Goal: Transaction & Acquisition: Purchase product/service

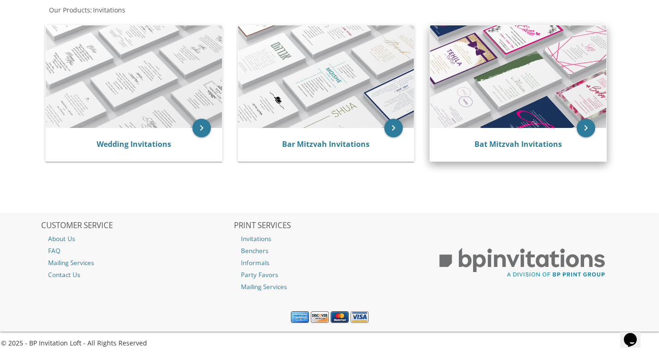
scroll to position [135, 0]
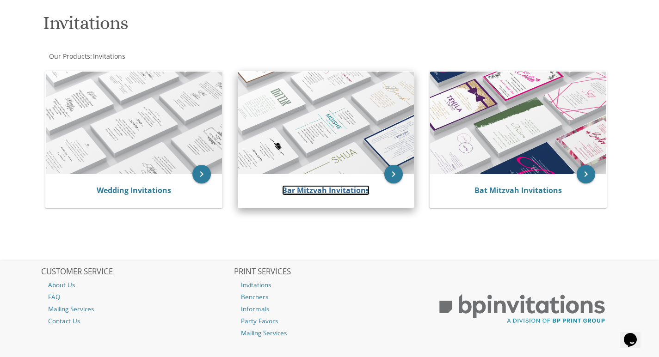
click at [343, 185] on link "Bar Mitzvah Invitations" at bounding box center [325, 190] width 87 height 10
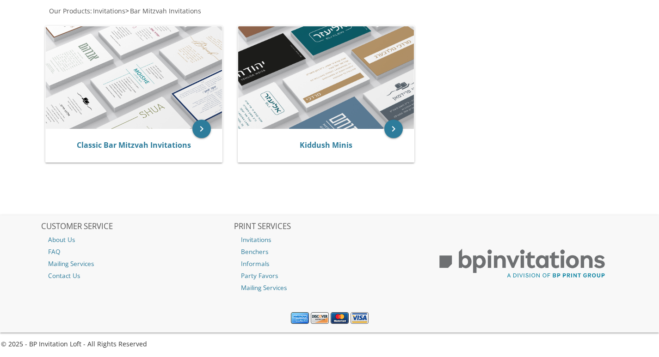
scroll to position [191, 0]
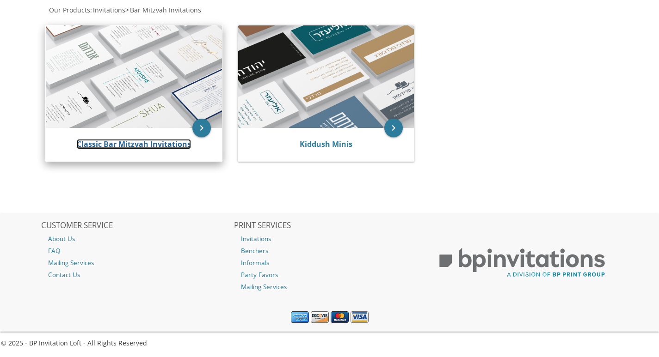
click at [157, 147] on link "Classic Bar Mitzvah Invitations" at bounding box center [134, 144] width 114 height 10
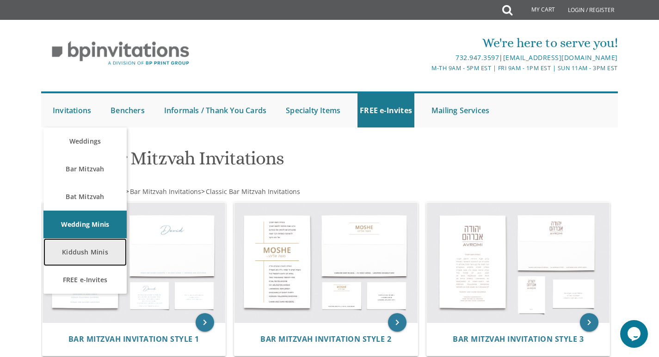
click at [89, 256] on link "Kiddush Minis" at bounding box center [84, 253] width 83 height 28
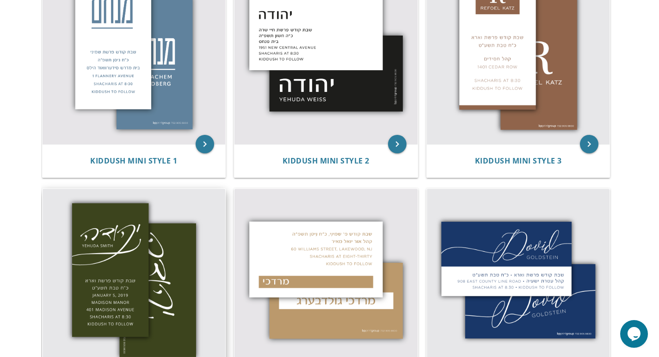
scroll to position [139, 0]
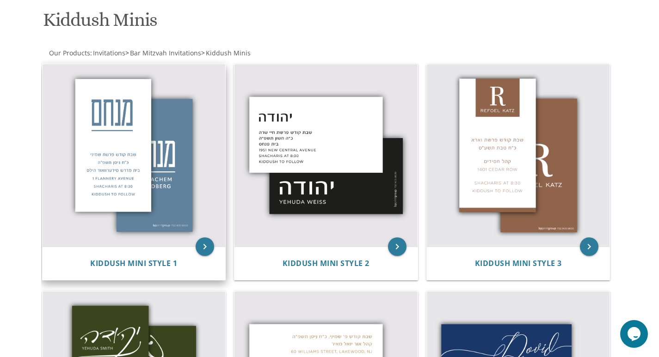
click at [151, 200] on img at bounding box center [134, 155] width 183 height 183
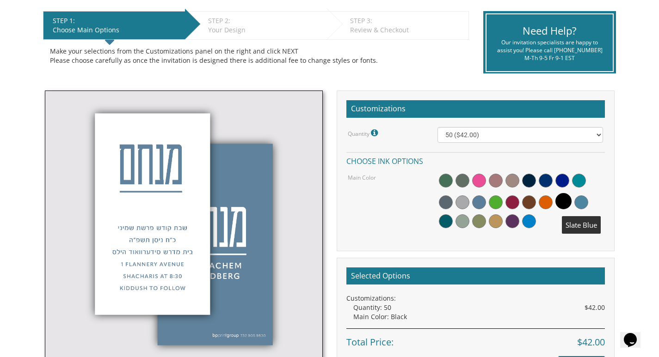
click at [578, 204] on span at bounding box center [581, 203] width 14 height 14
click at [511, 179] on span at bounding box center [512, 181] width 14 height 14
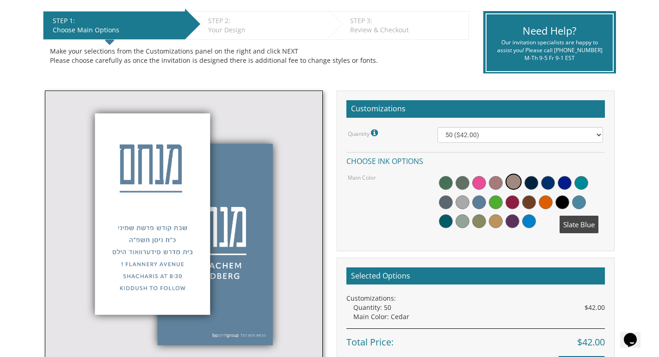
click at [581, 200] on span at bounding box center [579, 203] width 14 height 14
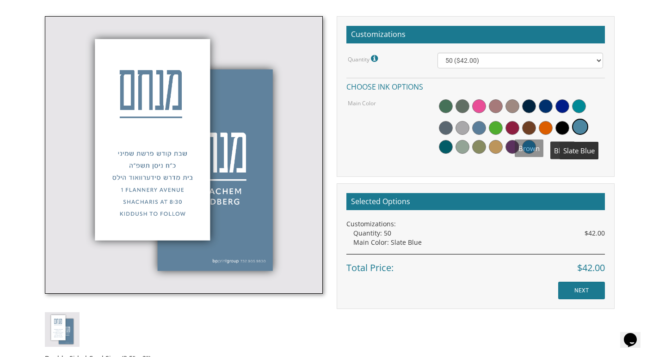
scroll to position [277, 0]
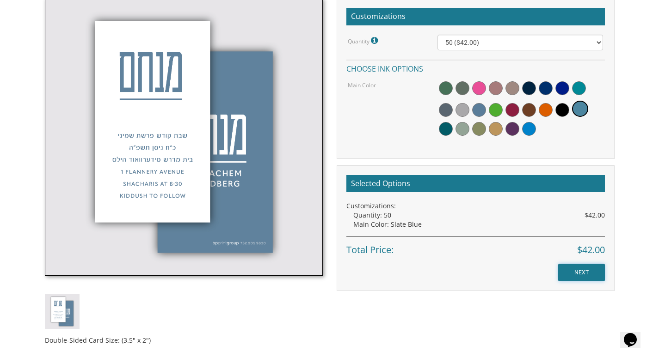
click at [567, 270] on input "NEXT" at bounding box center [581, 273] width 47 height 18
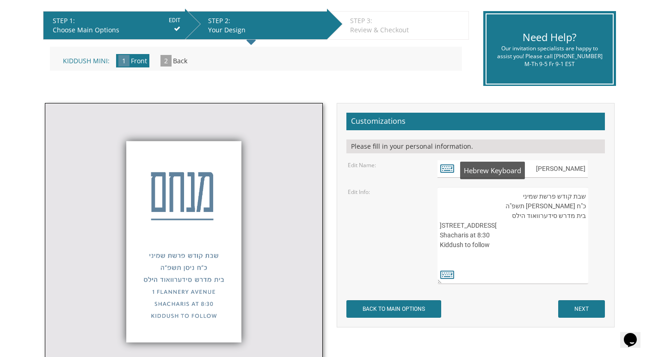
scroll to position [231, 0]
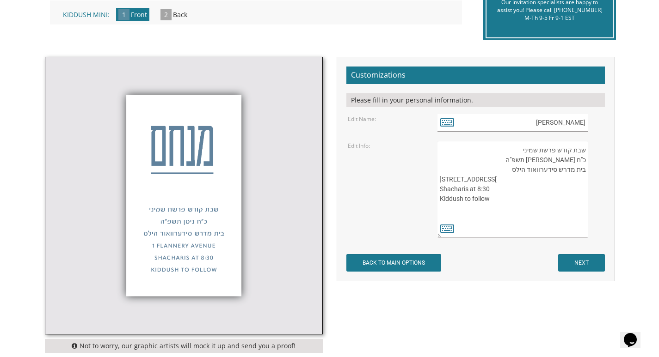
drag, startPoint x: 558, startPoint y: 128, endPoint x: 589, endPoint y: 126, distance: 31.0
click at [589, 126] on div "[PERSON_NAME]" at bounding box center [519, 123] width 165 height 18
click at [446, 122] on icon at bounding box center [447, 122] width 14 height 13
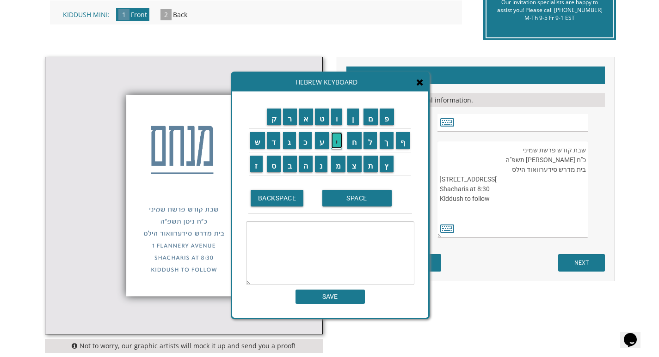
click at [334, 142] on input "י" at bounding box center [337, 140] width 12 height 17
click at [355, 165] on input "צ" at bounding box center [354, 164] width 14 height 17
click at [352, 141] on input "ח" at bounding box center [354, 140] width 14 height 17
click at [272, 122] on input "ק" at bounding box center [274, 117] width 15 height 17
click at [286, 165] on input "ב" at bounding box center [290, 164] width 14 height 17
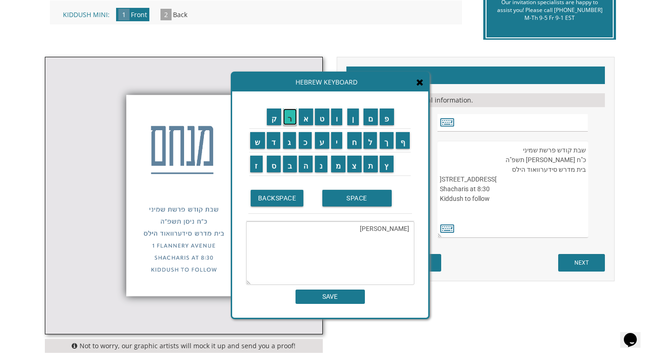
click at [288, 120] on input "ר" at bounding box center [290, 117] width 14 height 17
click at [338, 115] on input "ו" at bounding box center [337, 117] width 12 height 17
click at [389, 143] on input "ך" at bounding box center [386, 140] width 14 height 17
type textarea "יצחק ברוך"
click at [316, 300] on input "SAVE" at bounding box center [329, 297] width 69 height 14
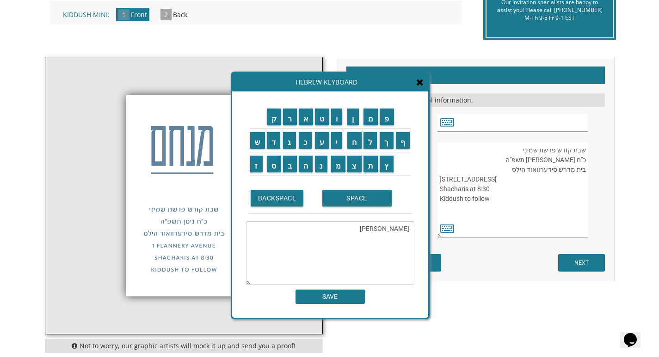
type input "יצחק ברוך"
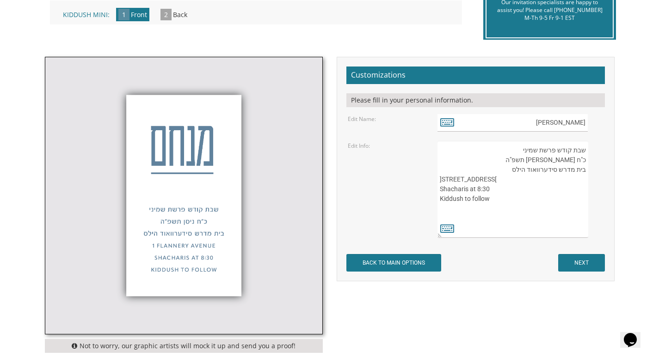
drag, startPoint x: 520, startPoint y: 152, endPoint x: 535, endPoint y: 152, distance: 15.3
click at [535, 152] on textarea "שבת קודש פרשת שמיני כ"ח ניסן תשפ"ה בית מדרש סידערוואוד הילס 1 Flannery Avenue S…" at bounding box center [512, 189] width 150 height 97
type textarea "שבת קודש פרשת כ"ח ניסן תשפ"ה בית מדרש סידערוואוד הילס 1 Flannery Avenue Shachar…"
click at [445, 229] on icon at bounding box center [447, 228] width 14 height 13
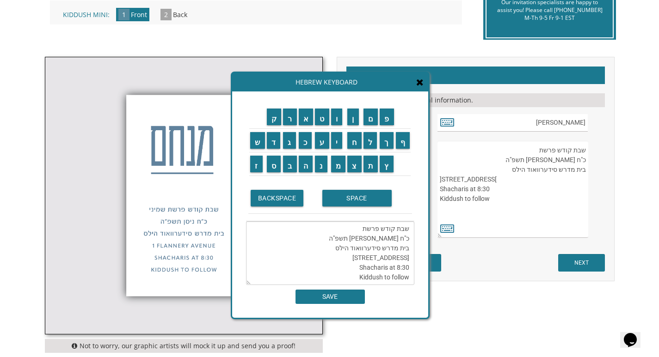
click at [353, 235] on textarea "שבת קודש פרשת כ"ח ניסן תשפ"ה בית מדרש סידערוואוד הילס 1 Flannery Avenue Shachar…" at bounding box center [330, 253] width 168 height 64
click at [358, 229] on textarea "שבת קודש פרשת כ"ח ניסן תשפ"ה בית מדרש סידערוואוד הילס 1 Flannery Avenue Shachar…" at bounding box center [330, 253] width 168 height 64
click at [334, 147] on input "י" at bounding box center [337, 140] width 12 height 17
click at [372, 163] on input "ת" at bounding box center [370, 164] width 15 height 17
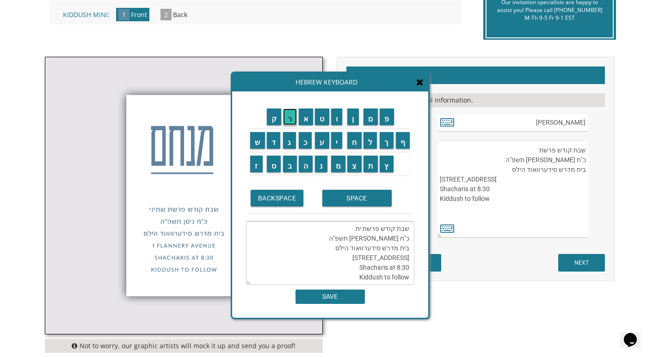
click at [288, 122] on input "ר" at bounding box center [290, 117] width 14 height 17
click at [336, 119] on input "ו" at bounding box center [337, 117] width 12 height 17
click at [397, 237] on textarea "שבת קודש פרשת יתרו כ"ח ניסן תשפ"ה בית מדרש סידערוואוד הילס 1 Flannery Avenue Sh…" at bounding box center [330, 253] width 168 height 64
click at [404, 238] on textarea "שבת קודש פרשת יתרו כ"ח ניסן תשפ"ה בית מדרש סידערוואוד הילס 1 Flannery Avenue Sh…" at bounding box center [330, 253] width 168 height 64
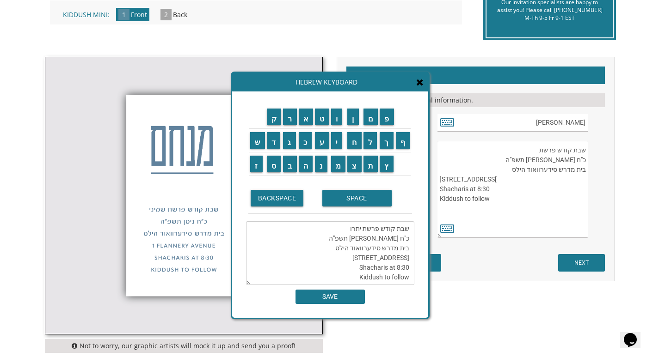
click at [400, 238] on textarea "שבת קודש פרשת יתרו כ"ח ניסן תשפ"ה בית מדרש סידערוואוד הילס 1 Flannery Avenue Sh…" at bounding box center [330, 253] width 168 height 64
click at [406, 237] on textarea "שבת קודש פרשת יתרו כ" ניסן תשפ"ה בית מדרש סידערוואוד הילס 1 Flannery Avenue Sha…" at bounding box center [330, 253] width 168 height 64
click at [403, 238] on textarea "שבת קודש פרשת יתרו כ" ניסן תשפ"ה בית מדרש סידערוואוד הילס 1 Flannery Avenue Sha…" at bounding box center [330, 253] width 168 height 64
click at [393, 239] on textarea "שבת קודש פרשת יתרו כ ניסן תשפ"ה בית מדרש סידערוואוד הילס 1 Flannery Avenue Shac…" at bounding box center [330, 253] width 168 height 64
click at [259, 142] on input "ש" at bounding box center [257, 140] width 15 height 17
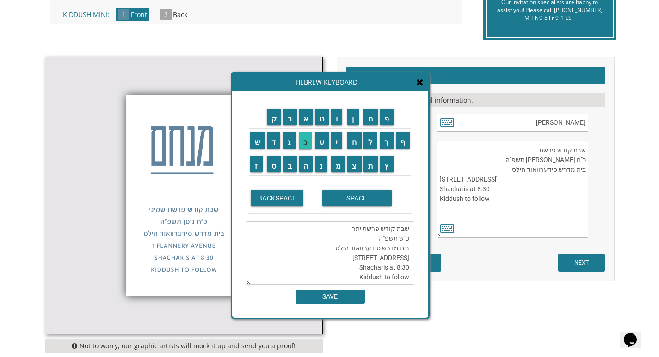
scroll to position [29, 0]
click at [287, 163] on input "ב" at bounding box center [290, 164] width 14 height 17
click at [323, 118] on input "ט" at bounding box center [322, 117] width 14 height 17
click at [364, 236] on textarea "שבת קודש פרשת יתרו כ' שבט תשפ"ה בית מדרש סידערוואוד הילס 1 Flannery Avenue Shac…" at bounding box center [330, 253] width 168 height 64
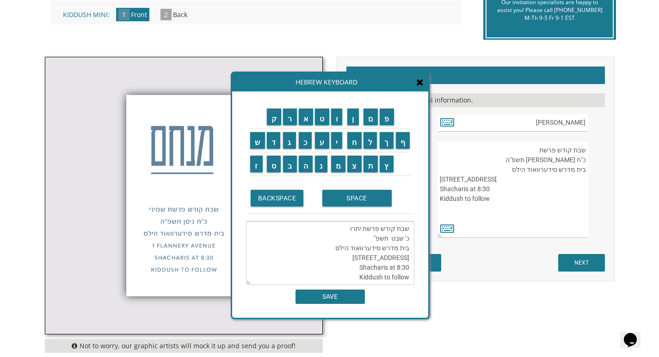
click at [341, 126] on td "ו" at bounding box center [338, 117] width 17 height 24
click at [341, 121] on input "ו" at bounding box center [337, 117] width 12 height 17
click at [275, 117] on input "ק" at bounding box center [274, 117] width 15 height 17
click at [303, 161] on input "ה" at bounding box center [306, 164] width 14 height 17
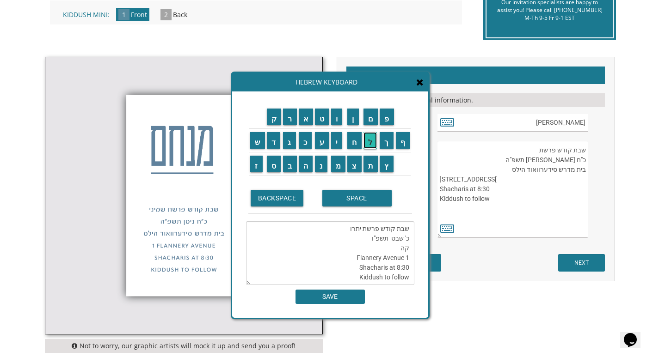
click at [366, 145] on input "ל" at bounding box center [370, 140] width 14 height 17
click at [251, 166] on input "ז" at bounding box center [256, 164] width 12 height 17
click at [294, 113] on input "ר" at bounding box center [290, 117] width 14 height 17
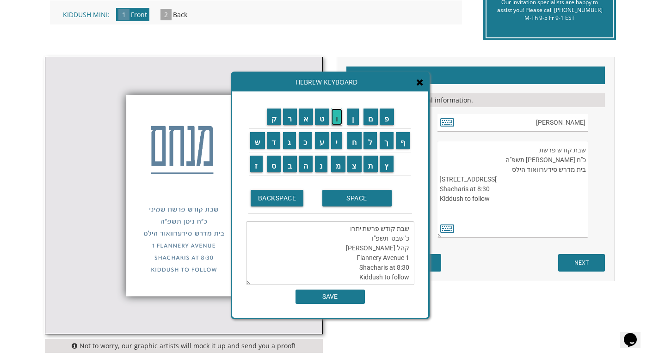
click at [337, 111] on input "ו" at bounding box center [337, 117] width 12 height 17
click at [356, 112] on input "ן" at bounding box center [353, 117] width 12 height 17
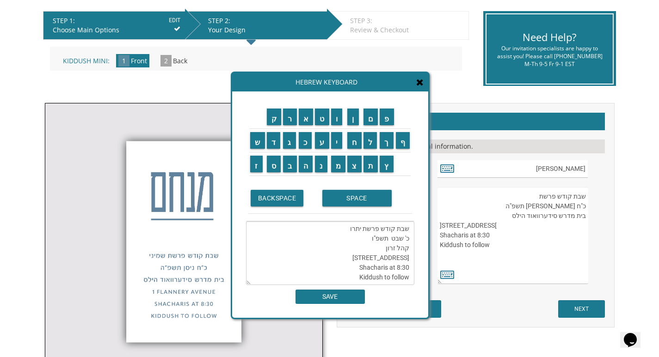
scroll to position [0, 0]
click at [300, 142] on input "כ" at bounding box center [305, 140] width 13 height 17
click at [291, 120] on input "ר" at bounding box center [290, 117] width 14 height 17
click at [333, 117] on input "ו" at bounding box center [337, 117] width 12 height 17
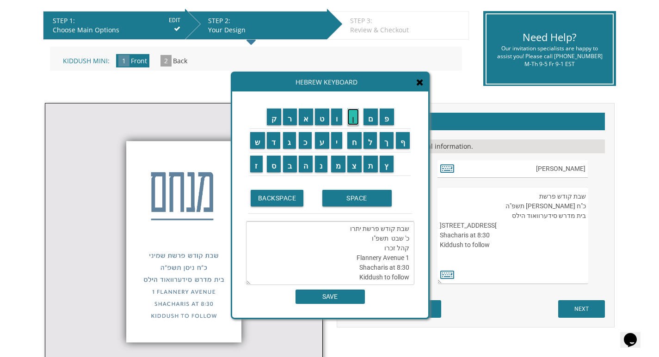
click at [350, 116] on input "ן" at bounding box center [353, 117] width 12 height 17
click at [339, 142] on input "י" at bounding box center [337, 140] width 12 height 17
click at [320, 138] on input "ע" at bounding box center [322, 140] width 14 height 17
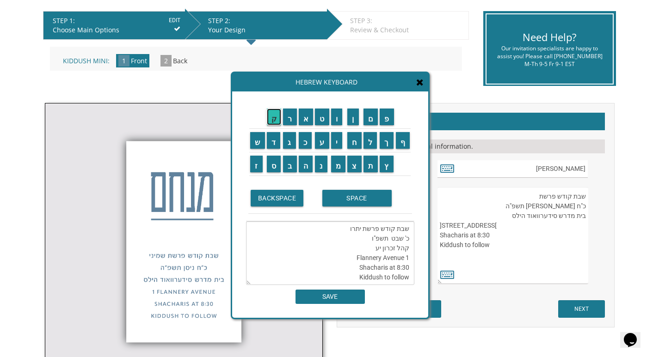
click at [274, 121] on input "ק" at bounding box center [274, 117] width 15 height 17
click at [288, 161] on input "ב" at bounding box center [290, 164] width 14 height 17
click at [398, 257] on textarea "שבת קודש פרשת יתרו כ' שבט תשפ"ו קהל זכרון יעקב 8 Roxbury Couart Shacharis at 8:…" at bounding box center [330, 253] width 168 height 64
click at [395, 258] on textarea "שבת קודש פרשת יתרו כ' שבט תשפ"ו קהל זכרון יעקב 8 Roxbury Couart Shacharis at 8:…" at bounding box center [330, 253] width 168 height 64
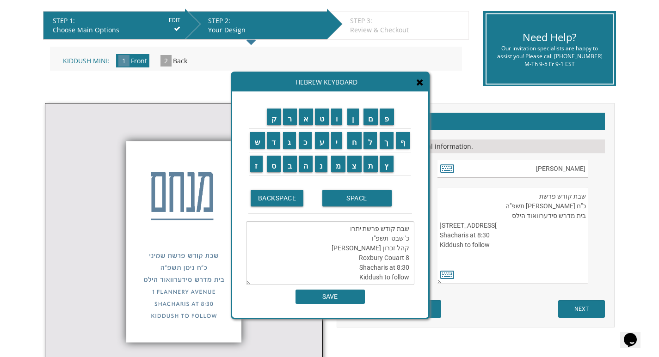
click at [399, 258] on textarea "שבת קודש פרשת יתרו כ' שבט תשפ"ו קהל זכרון יעקב 8 Roxbury Couart Shacharis at 8:…" at bounding box center [330, 253] width 168 height 64
click at [409, 247] on textarea "שבת קודש פרשת יתרו כ' שבט תשפ"ו קהל זכרון יעקב 8 Roxbury Court Shacharis at 8:3…" at bounding box center [330, 253] width 168 height 64
click at [388, 250] on textarea "שבת קודש פרשת יתרו כ' שבט תשפ"ו קהל זכרון יעקב 8 Roxbury Court Shacharis at 8:3…" at bounding box center [330, 253] width 168 height 64
click at [393, 249] on textarea "שבת קודש פרשת יתרו כ' שבט תשפ"ו קהל זכרון יעקב 8 Roxbury Court Shacharis at 8:3…" at bounding box center [330, 253] width 168 height 64
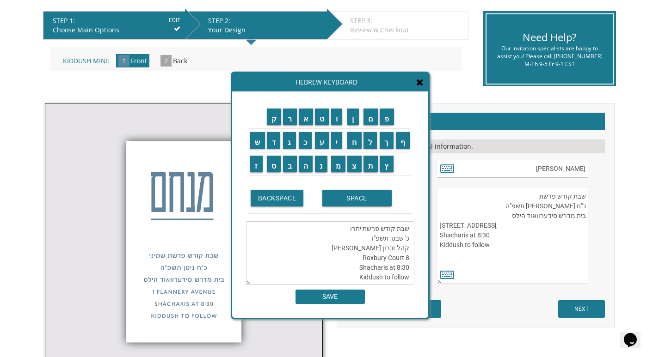
drag, startPoint x: 393, startPoint y: 249, endPoint x: 408, endPoint y: 249, distance: 15.3
click at [408, 249] on textarea "שבת קודש פרשת יתרו כ' שבט תשפ"ו קהל זכרון יעקב 8 Roxbury Court Shacharis at 8:3…" at bounding box center [330, 253] width 168 height 64
drag, startPoint x: 405, startPoint y: 248, endPoint x: 410, endPoint y: 249, distance: 4.7
click at [410, 249] on textarea "שבת קודש פרשת יתרו כ' שבט תשפ"ו קהל זכרון יעקב 8 Roxbury Court Shacharis at 8:3…" at bounding box center [330, 253] width 168 height 64
click at [393, 250] on textarea "שבת קודש פרשת יתרו כ' שבט תשפ"ו קהל זכרון יעקב 8 Roxbury Court Shacharis at 8:3…" at bounding box center [330, 253] width 168 height 64
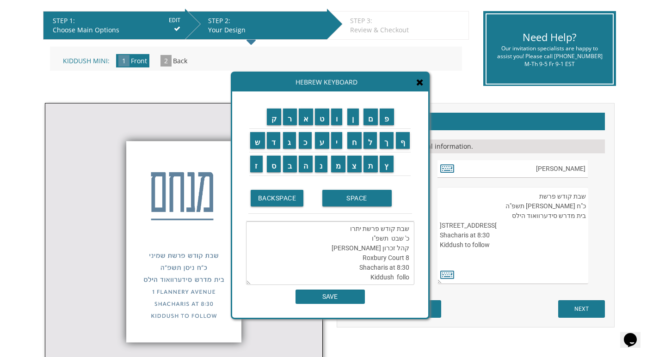
click at [409, 246] on textarea "שבת קודש פרשת יתרו כ' שבט תשפ"ו קהל זכרון יעקב 8 Roxbury Court Shacharis at 8:3…" at bounding box center [330, 253] width 168 height 64
click at [392, 248] on textarea "שבת קודש פרשת יתרו כ' שבט תשפ"ו קהל זכרון יעקב 8 Roxbury Court Shacharis at 8:3…" at bounding box center [330, 253] width 168 height 64
click at [397, 246] on textarea "שבת קודש פרשת יתרו כ' שבט תשפ"ו קהל זכרון יעקב 8 Roxbury Court Shacharis at 8:3…" at bounding box center [330, 253] width 168 height 64
click at [410, 250] on textarea "שבת קודש פרשת יתרו כ' שבט תשפ"ו קהל זכרון יעקב 8 Roxbury Court Shacharis at 8:3…" at bounding box center [330, 253] width 168 height 64
click at [402, 249] on textarea "שבת קודש פרשת יתרו כ' שבט תשפ"ו קהל זכרון יעקב 8 Roxbury Court Shacharis at 8:3…" at bounding box center [330, 253] width 168 height 64
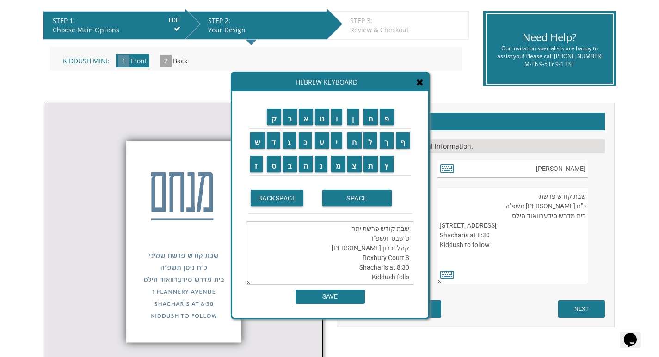
click at [409, 247] on textarea "שבת קודש פרשת יתרו כ' שבט תשפ"ו קהל זכרון יעקב 8 Roxbury Court Shacharis at 8:3…" at bounding box center [330, 253] width 168 height 64
drag, startPoint x: 409, startPoint y: 247, endPoint x: 365, endPoint y: 255, distance: 44.6
click at [365, 255] on textarea "שבת קודש פרשת יתרו כ' שבט תשפ"ו קהל זכרון יעקב 8 Roxbury Court Shacharis at 8:3…" at bounding box center [330, 253] width 168 height 64
click at [365, 255] on textarea "שבת קודש פרשת יתרו כ' שבט תשפ"ו קהל זכרון יעקב 8 Roxbury Court Shacharis at 8:30" at bounding box center [330, 253] width 168 height 64
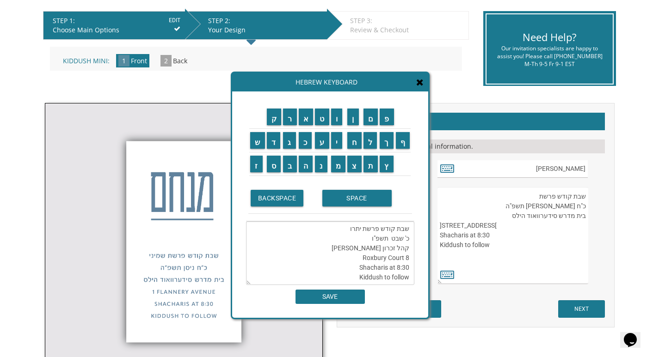
type textarea "שבת קודש פרשת יתרו כ' שבט תשפ"ו קהל זכרון יעקב 8 Roxbury Court Shacharis at 8:3…"
click at [342, 301] on input "SAVE" at bounding box center [329, 297] width 69 height 14
type textarea "שבת קודש פרשת יתרו כ' שבט תשפ"ו קהל זכרון יעקב 8 Roxbury Court Shacharis at 8:3…"
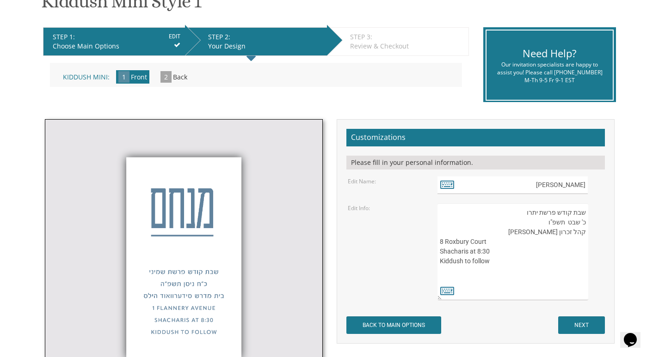
scroll to position [185, 0]
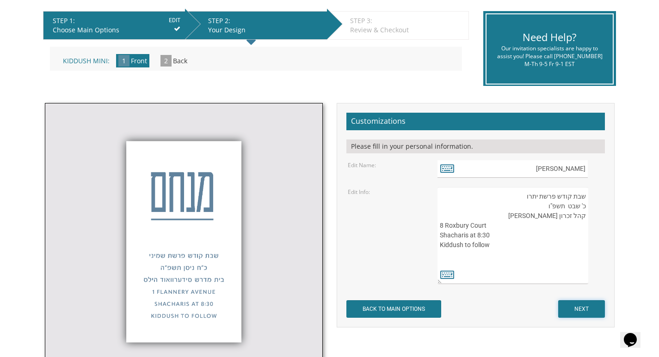
click at [579, 306] on input "NEXT" at bounding box center [581, 309] width 47 height 18
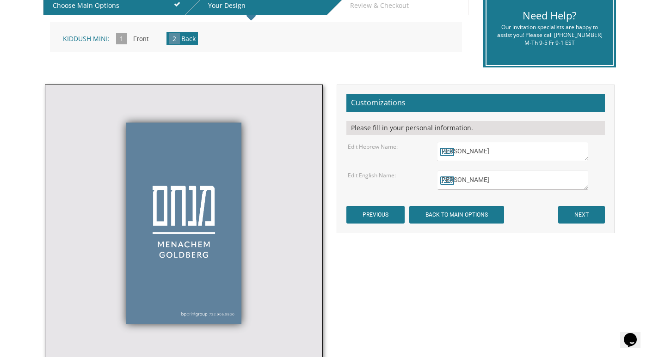
scroll to position [231, 0]
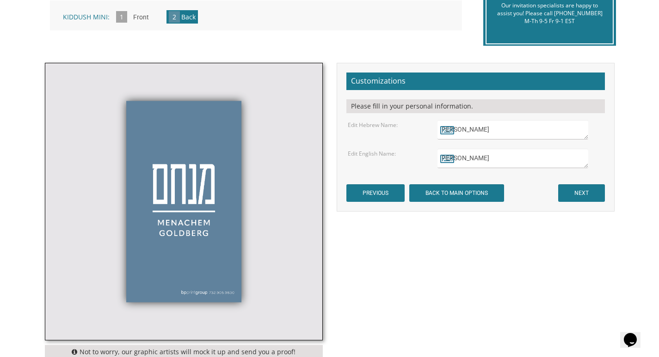
click at [560, 130] on textarea "[PERSON_NAME]" at bounding box center [512, 129] width 150 height 19
drag, startPoint x: 566, startPoint y: 129, endPoint x: 590, endPoint y: 132, distance: 24.2
click at [590, 132] on div "[PERSON_NAME]" at bounding box center [519, 129] width 165 height 19
drag, startPoint x: 448, startPoint y: 127, endPoint x: 453, endPoint y: 133, distance: 6.9
click at [448, 128] on icon at bounding box center [447, 129] width 14 height 13
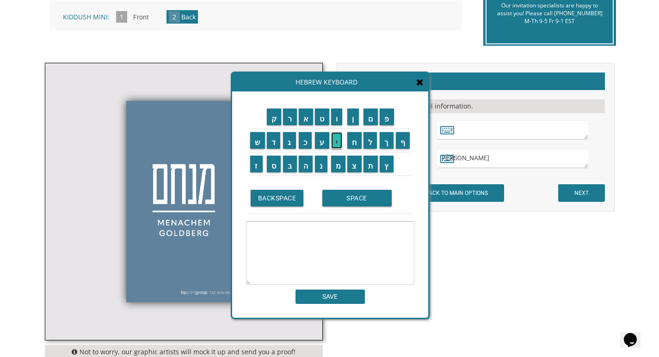
click at [334, 137] on input "י" at bounding box center [337, 140] width 12 height 17
click at [352, 164] on input "צ" at bounding box center [354, 164] width 14 height 17
click at [355, 145] on input "ח" at bounding box center [354, 140] width 14 height 17
click at [276, 122] on input "ק" at bounding box center [274, 117] width 15 height 17
click at [293, 164] on input "ב" at bounding box center [290, 164] width 14 height 17
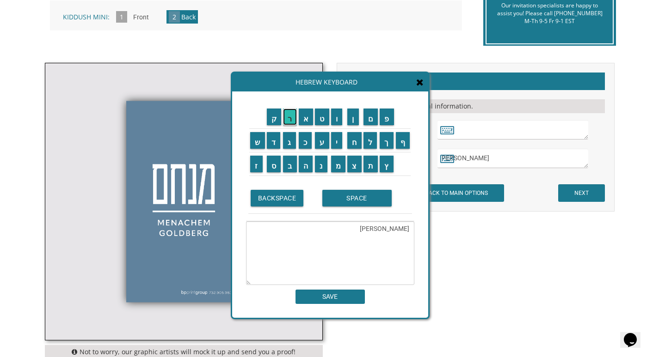
click at [293, 122] on input "ר" at bounding box center [290, 117] width 14 height 17
click at [340, 120] on input "ו" at bounding box center [337, 117] width 12 height 17
click at [385, 146] on input "ך" at bounding box center [386, 140] width 14 height 17
type textarea "יצחק ברוך"
click at [349, 295] on input "SAVE" at bounding box center [329, 297] width 69 height 14
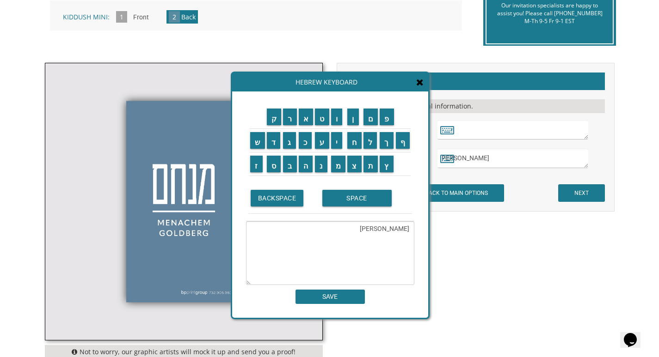
type textarea "יצחק ברוך"
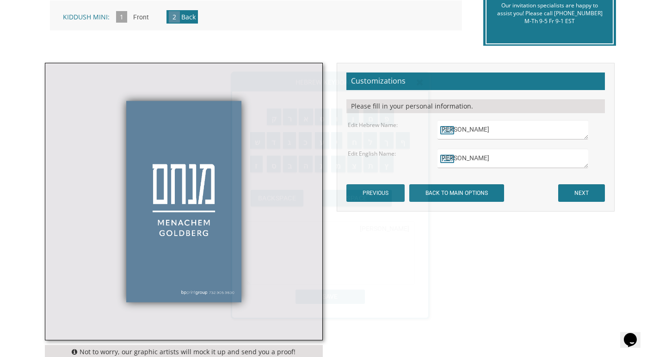
drag, startPoint x: 575, startPoint y: 160, endPoint x: 552, endPoint y: 159, distance: 22.7
click at [575, 160] on textarea "Menachem Goldberg" at bounding box center [512, 158] width 150 height 19
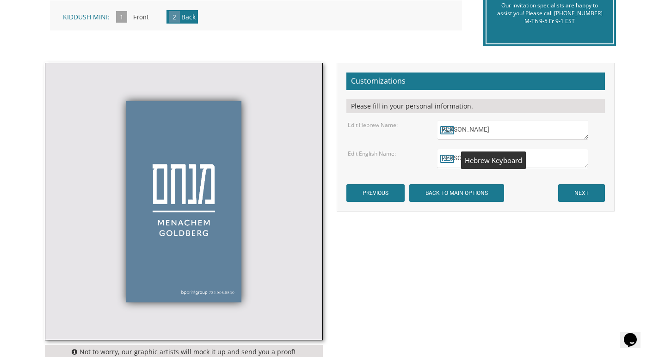
drag, startPoint x: 527, startPoint y: 159, endPoint x: 456, endPoint y: 171, distance: 72.8
click at [444, 165] on div "Menachem Goldberg" at bounding box center [519, 158] width 165 height 19
type textarea "M"
type textarea "[PERSON_NAME]"
drag, startPoint x: 570, startPoint y: 190, endPoint x: 564, endPoint y: 191, distance: 5.8
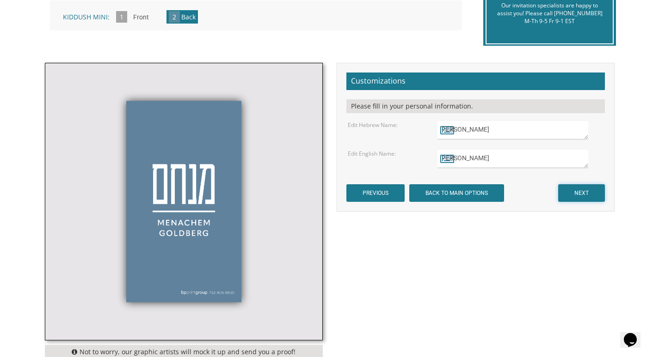
click at [570, 190] on input "NEXT" at bounding box center [581, 193] width 47 height 18
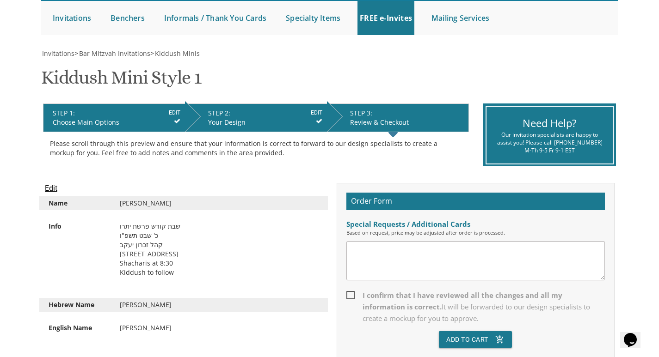
scroll to position [46, 0]
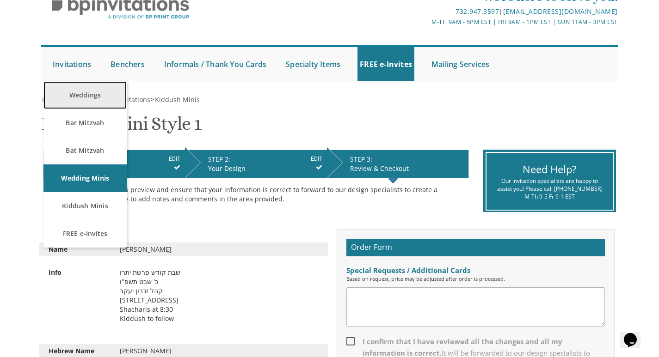
click at [88, 92] on link "Weddings" at bounding box center [84, 95] width 83 height 28
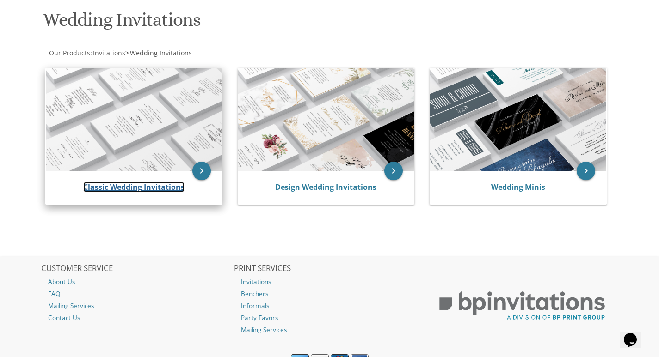
click at [171, 187] on link "Classic Wedding Invitations" at bounding box center [133, 187] width 101 height 10
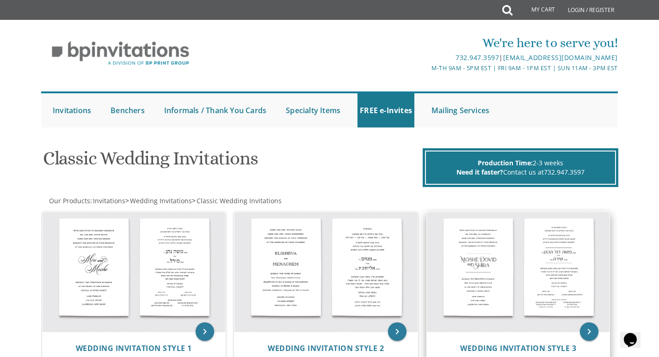
click at [497, 266] on img at bounding box center [518, 272] width 183 height 120
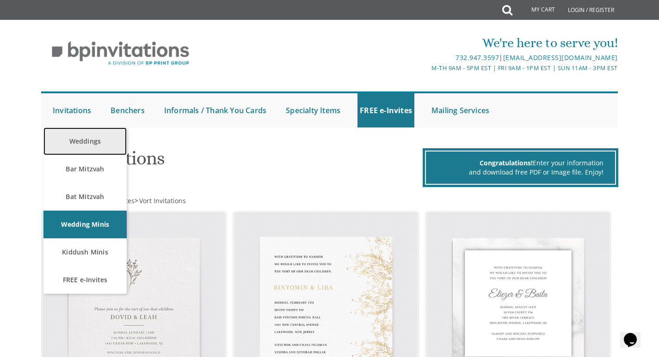
click at [75, 141] on link "Weddings" at bounding box center [84, 142] width 83 height 28
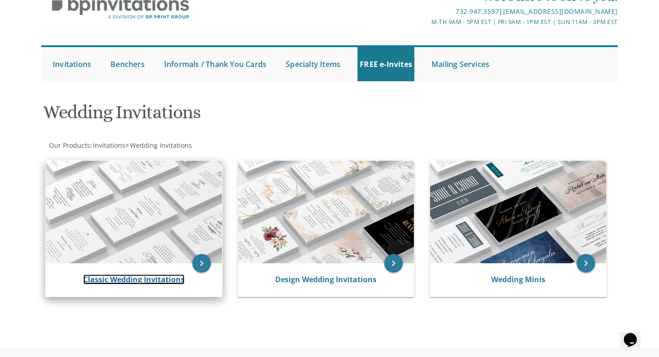
click at [148, 279] on link "Classic Wedding Invitations" at bounding box center [133, 280] width 101 height 10
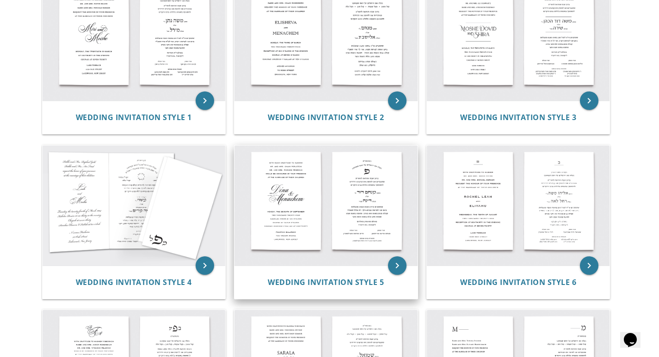
scroll to position [370, 0]
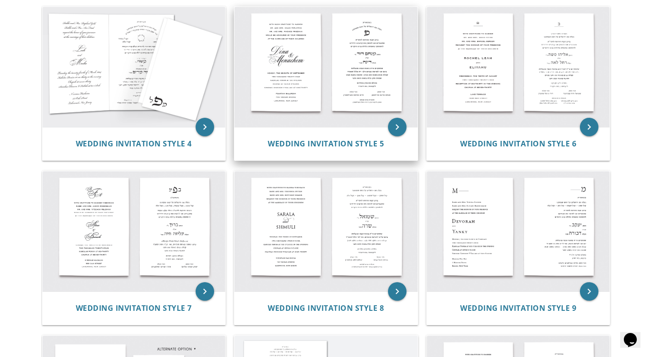
click at [300, 62] on img at bounding box center [325, 67] width 183 height 120
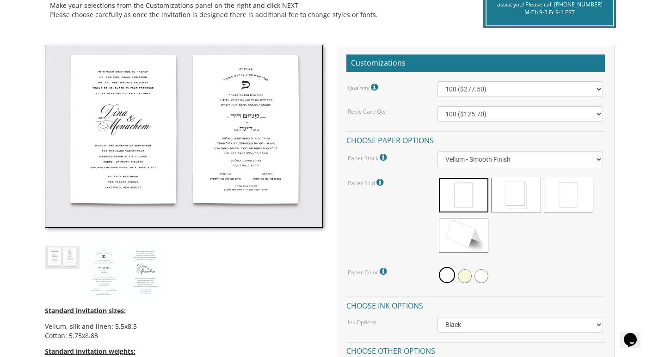
scroll to position [231, 0]
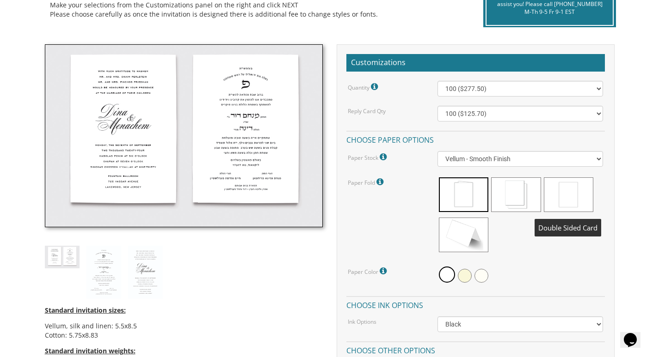
click at [558, 195] on span at bounding box center [568, 194] width 49 height 35
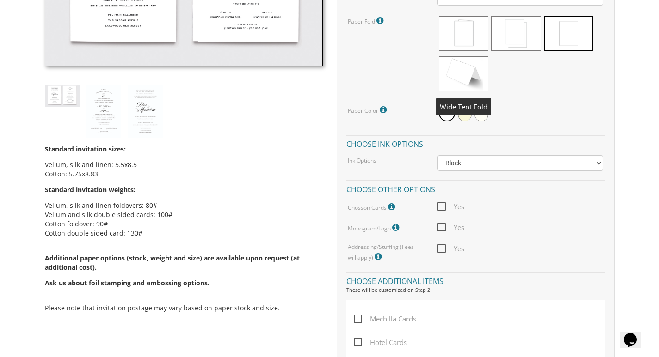
scroll to position [416, 0]
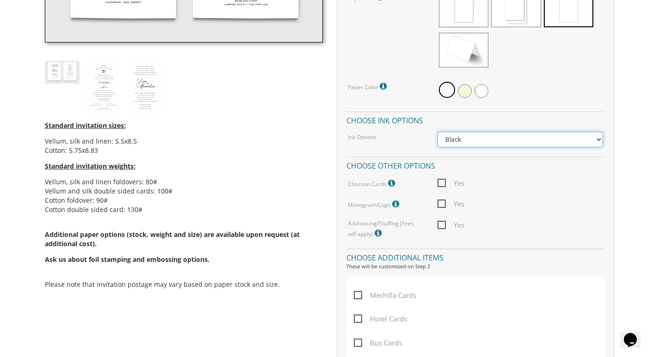
click at [469, 139] on select "Black Colored Ink ($65.00) Black + One Color ($211.00) Two Colors ($265.00)" at bounding box center [519, 140] width 165 height 16
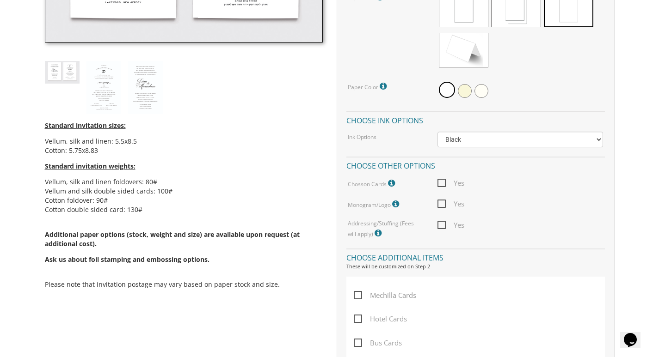
click at [526, 226] on div "Yes" at bounding box center [519, 226] width 179 height 12
click at [437, 202] on span "Yes" at bounding box center [450, 204] width 27 height 12
click at [437, 202] on input "Yes" at bounding box center [440, 203] width 6 height 6
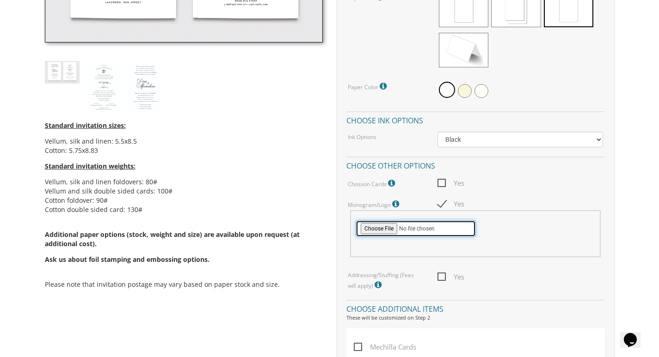
click at [429, 227] on input "file" at bounding box center [415, 228] width 120 height 17
click at [443, 208] on span "Yes" at bounding box center [450, 204] width 27 height 12
click at [443, 206] on input "Yes" at bounding box center [440, 203] width 6 height 6
checkbox input "false"
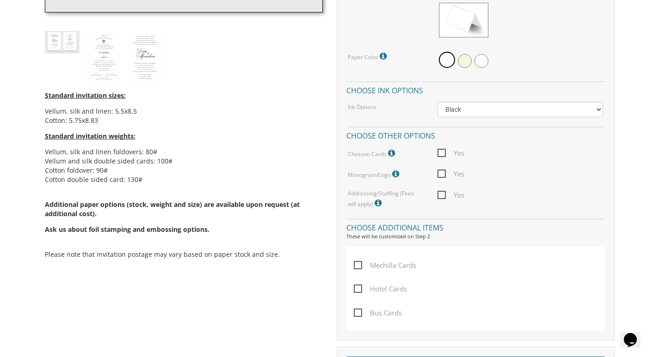
scroll to position [462, 0]
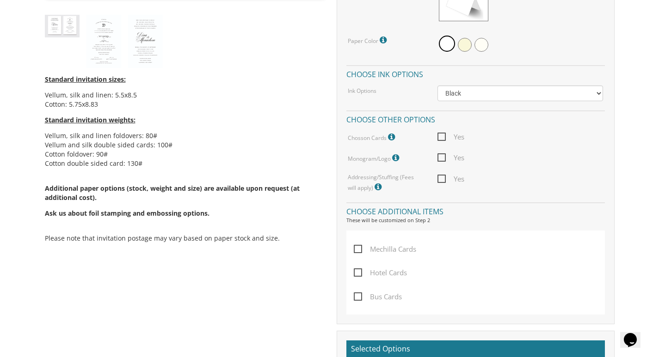
click at [438, 177] on span "Yes" at bounding box center [450, 179] width 27 height 12
click at [438, 177] on input "Yes" at bounding box center [440, 178] width 6 height 6
click at [442, 179] on span "Yes" at bounding box center [450, 179] width 27 height 12
click at [442, 179] on input "Yes" at bounding box center [440, 178] width 6 height 6
checkbox input "false"
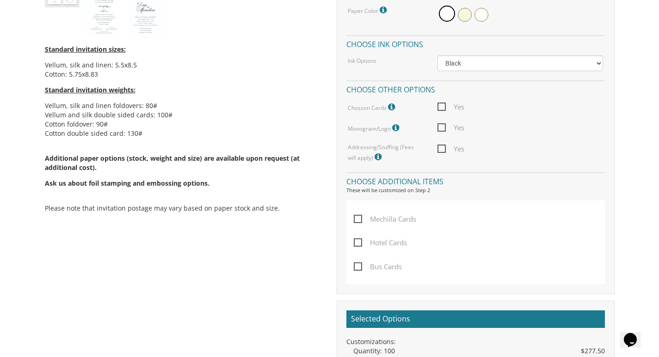
scroll to position [508, 0]
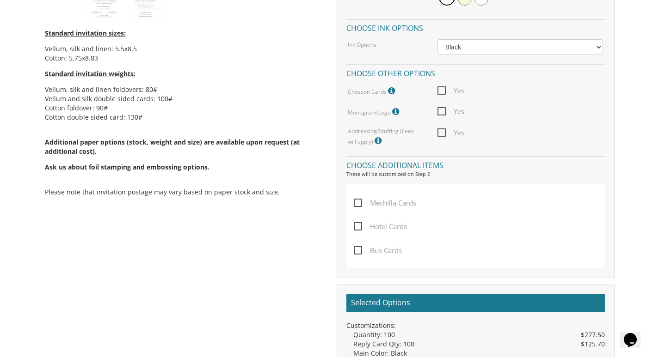
click at [361, 204] on span "Mechilla Cards" at bounding box center [385, 203] width 62 height 12
click at [360, 204] on input "Mechilla Cards" at bounding box center [357, 202] width 6 height 6
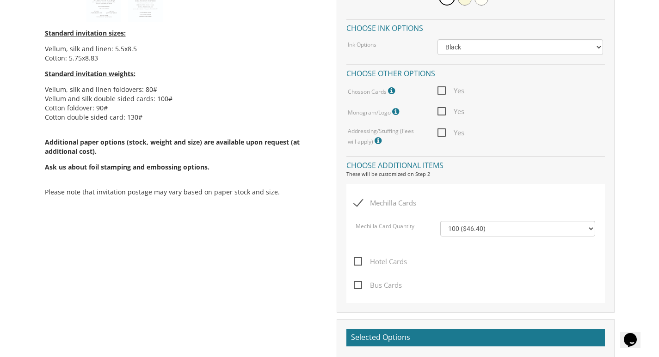
click at [361, 204] on span "Mechilla Cards" at bounding box center [385, 203] width 62 height 12
click at [360, 204] on input "Mechilla Cards" at bounding box center [357, 202] width 6 height 6
checkbox input "false"
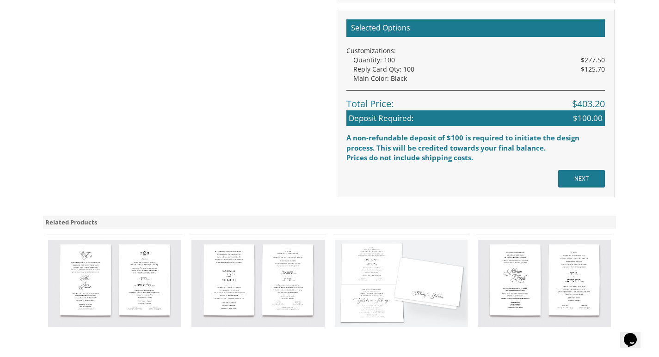
scroll to position [786, 0]
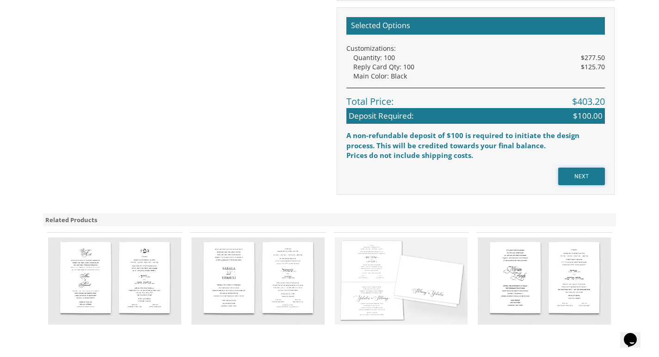
click at [574, 177] on input "NEXT" at bounding box center [581, 177] width 47 height 18
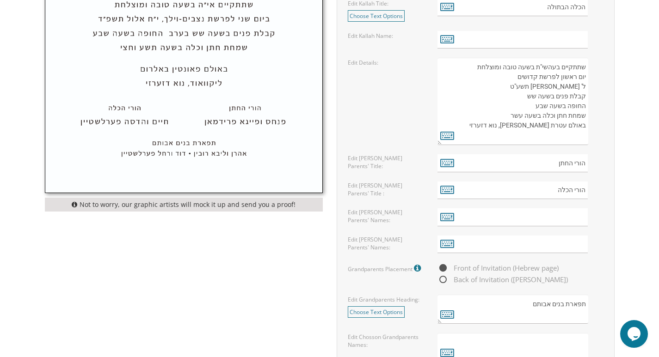
scroll to position [832, 0]
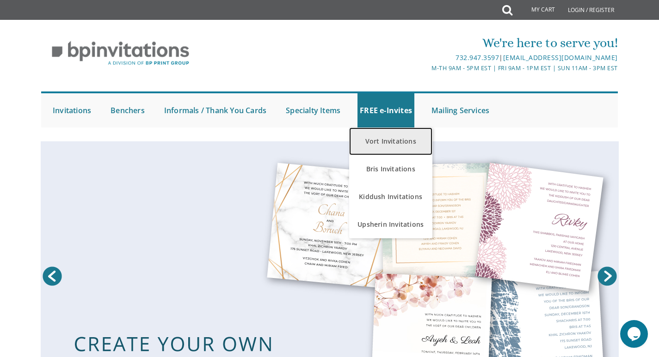
click at [392, 144] on link "Vort Invitations" at bounding box center [390, 142] width 83 height 28
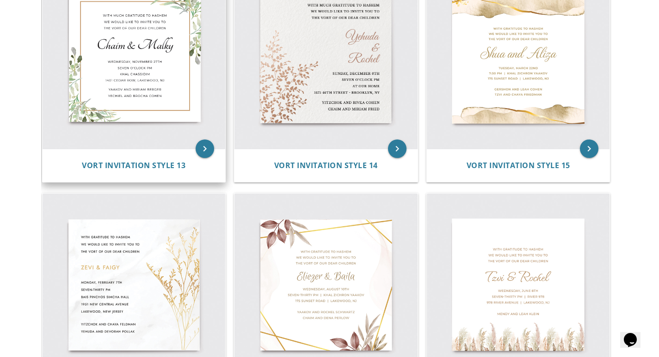
scroll to position [1017, 0]
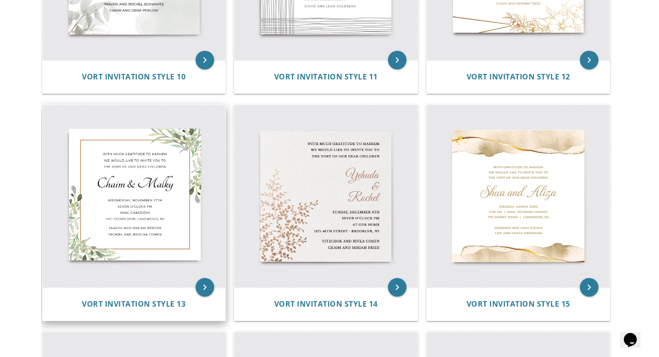
click at [147, 170] on img at bounding box center [134, 196] width 183 height 183
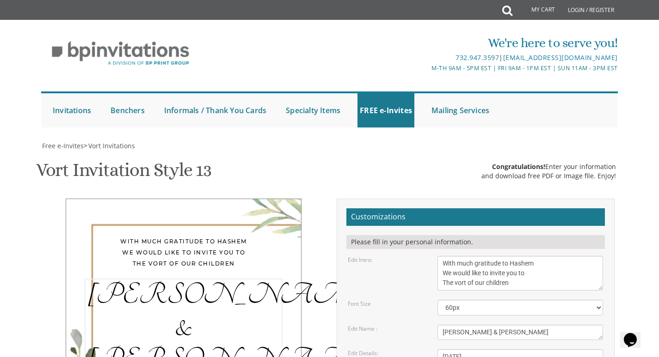
click at [509, 325] on textarea "[PERSON_NAME] & [PERSON_NAME]" at bounding box center [519, 332] width 165 height 15
drag, startPoint x: 508, startPoint y: 243, endPoint x: 439, endPoint y: 241, distance: 69.4
click at [438, 325] on textarea "Chaim & Malky" at bounding box center [519, 332] width 165 height 15
type textarea "Eli & Sarala"
drag, startPoint x: 525, startPoint y: 269, endPoint x: 442, endPoint y: 265, distance: 83.3
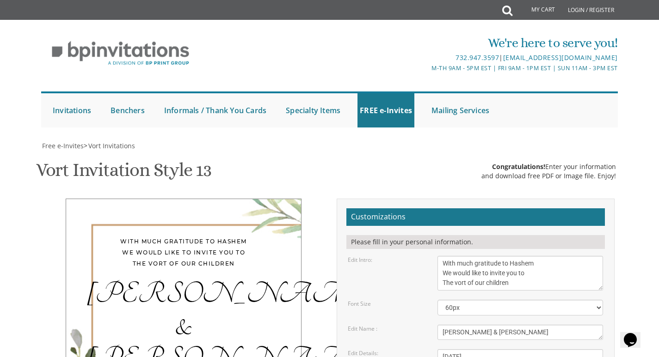
drag, startPoint x: 460, startPoint y: 276, endPoint x: 452, endPoint y: 276, distance: 7.9
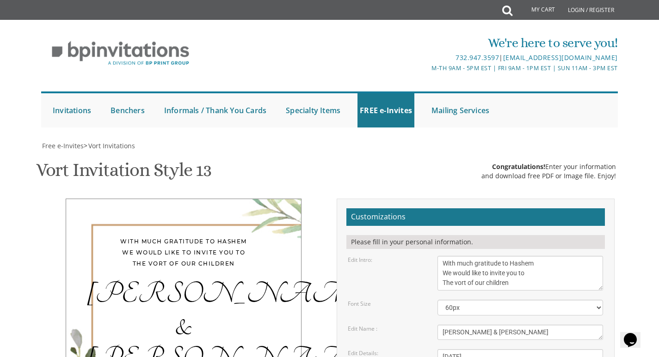
drag, startPoint x: 486, startPoint y: 286, endPoint x: 457, endPoint y: 283, distance: 29.2
drag, startPoint x: 542, startPoint y: 293, endPoint x: 440, endPoint y: 300, distance: 101.5
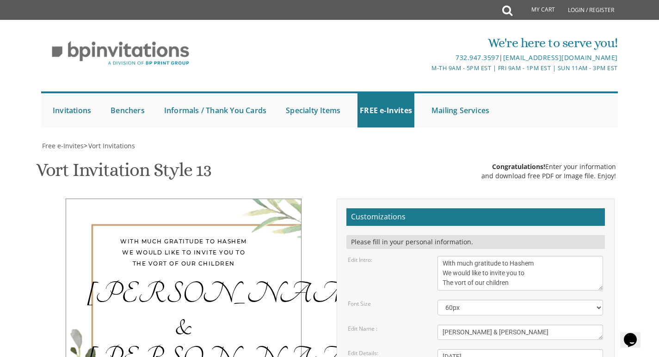
type textarea "SUNDAY, SEPTEMBER 28 SEVEN O'CLOCK PM Khal ZICHRON YAAKOV 8 ROXBURY COURT, CHES…"
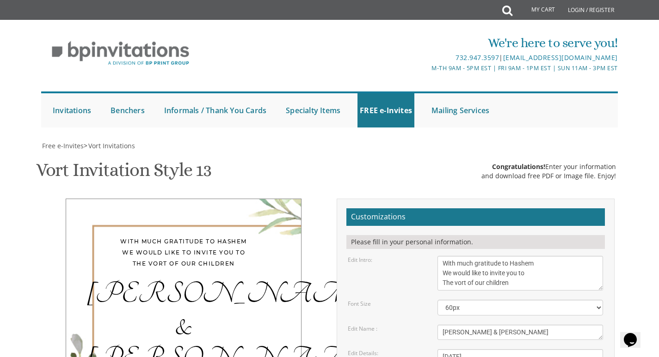
drag, startPoint x: 529, startPoint y: 318, endPoint x: 436, endPoint y: 312, distance: 93.0
drag, startPoint x: 523, startPoint y: 329, endPoint x: 444, endPoint y: 334, distance: 78.7
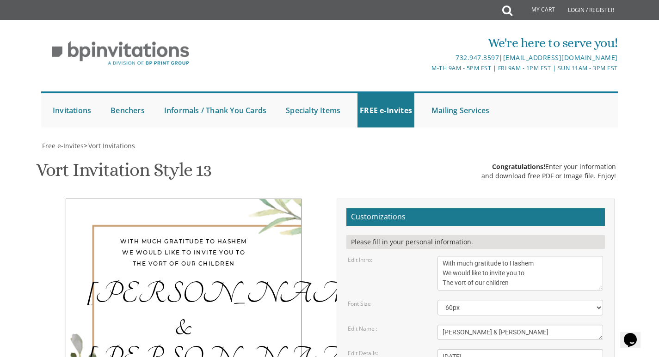
scroll to position [185, 0]
type textarea "YOSSI AND RUCHI LICHTENSTEIN AVROHAM AND DEVORAH GOLDBRENNER"
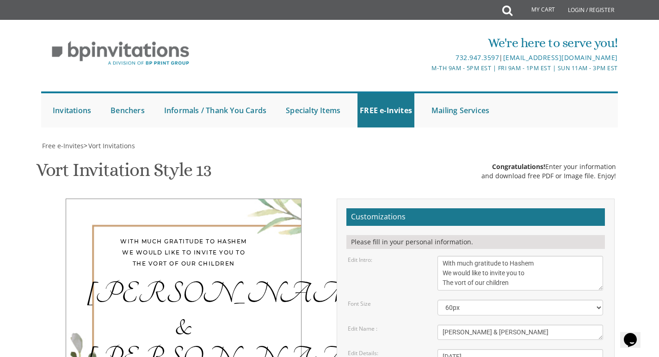
type input "yoruel@hotmail.com"
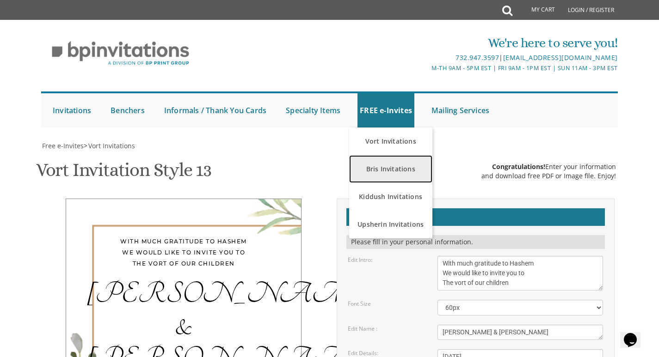
click at [386, 155] on link "Bris Invitations" at bounding box center [390, 169] width 83 height 28
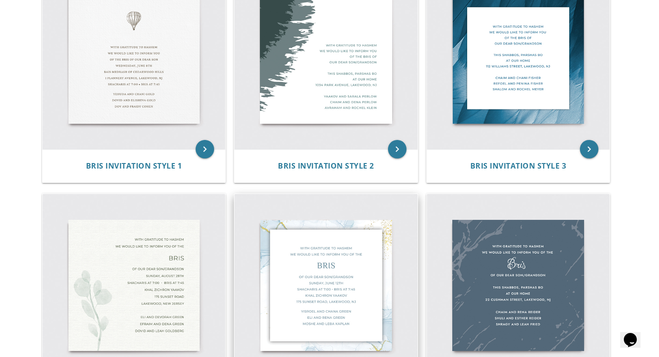
scroll to position [231, 0]
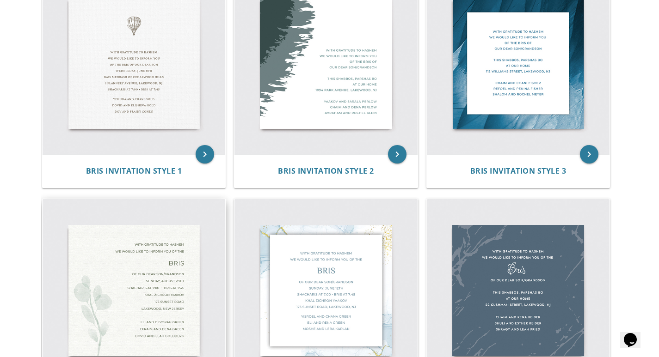
click at [126, 261] on img at bounding box center [134, 290] width 183 height 183
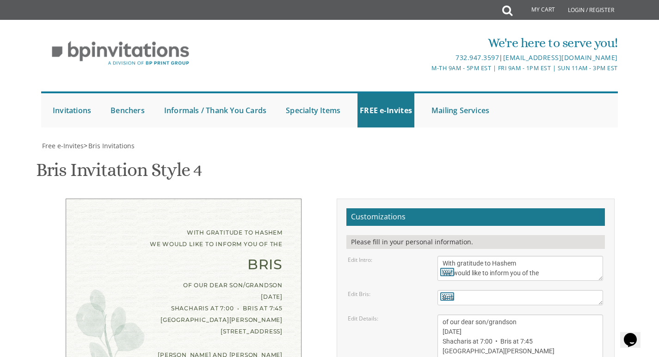
scroll to position [92, 0]
click at [370, 315] on div "Edit Details: of our dear son/grandson [DATE] Shacharis at 7:00 • Bris at 7:45 …" at bounding box center [475, 347] width 269 height 64
click at [502, 315] on textarea "of our dear son/grandson [DATE] Shacharis at 7:00 • Bris at 7:45 [GEOGRAPHIC_DA…" at bounding box center [519, 347] width 165 height 64
click at [461, 315] on textarea "of our dear son/grandson [DATE] Shacharis at 7:00 • Bris at 7:45 [GEOGRAPHIC_DA…" at bounding box center [519, 347] width 165 height 64
click at [465, 315] on textarea "of our dear son/grandson [DATE] Shacharis at 7:00 • Bris at 7:45 [GEOGRAPHIC_DA…" at bounding box center [519, 347] width 165 height 64
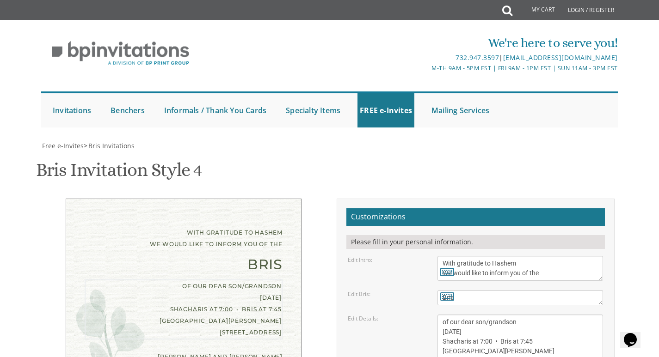
click at [464, 315] on textarea "of our dear son/grandson [DATE] Shacharis at 7:00 • Bris at 7:45 [GEOGRAPHIC_DA…" at bounding box center [519, 347] width 165 height 64
click at [473, 315] on textarea "of our dear son/grandson Sunday, August 28th Shacharis at 7:00 • Bris at 7:45 K…" at bounding box center [519, 347] width 165 height 64
click at [487, 315] on textarea "of our dear son/grandson Sunday, August 28th Shacharis at 7:00 • Bris at 7:45 K…" at bounding box center [519, 347] width 165 height 64
drag, startPoint x: 486, startPoint y: 241, endPoint x: 477, endPoint y: 242, distance: 9.3
click at [477, 315] on textarea "of our dear son/grandson Sunday, August 28th Shacharis at 7:00 • Bris at 7:45 K…" at bounding box center [519, 347] width 165 height 64
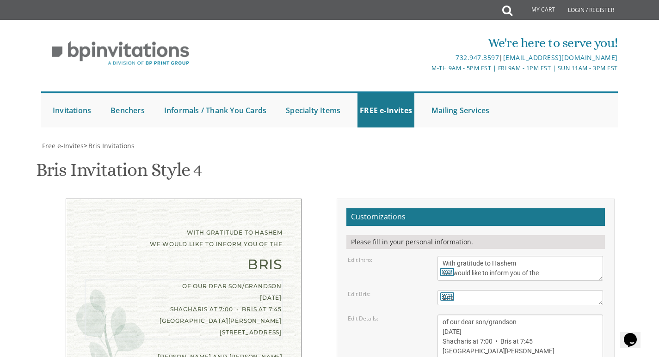
click at [485, 315] on textarea "of our dear son/grandson Sunday, August 28th Shacharis at 7:00 • Bris at 7:45 K…" at bounding box center [519, 347] width 165 height 64
click at [486, 315] on textarea "of our dear son/grandson Sunday, August 28th Shacharis at 7:00 • Bris at 7:45 K…" at bounding box center [519, 347] width 165 height 64
click at [487, 315] on textarea "of our dear son/grandson Sunday, August 28th Shacharis at 7:00 • Bris at 7:45 K…" at bounding box center [519, 347] width 165 height 64
click at [494, 315] on textarea "of our dear son/grandson Sunday, August 28th Shacharis at 7:00 • Bris at 7:45 K…" at bounding box center [519, 347] width 165 height 64
click at [486, 315] on textarea "of our dear son/grandson Sunday, August 28th Shacharis at 7:00 • Bris at 7:45 K…" at bounding box center [519, 347] width 165 height 64
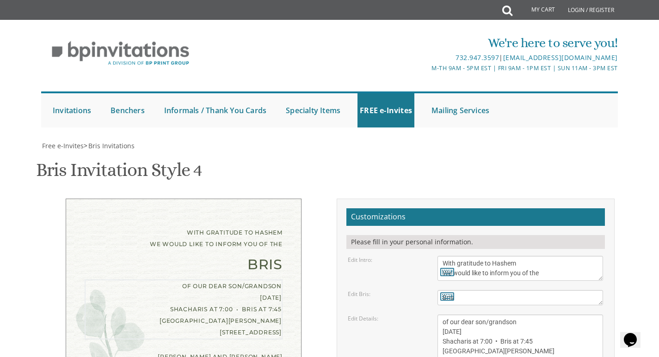
click at [487, 315] on textarea "of our dear son/grandson Sunday, August 28th Shacharis at 7:00 • Bris at 7:45 K…" at bounding box center [519, 347] width 165 height 64
click at [498, 315] on textarea "of our dear son/grandson Sunday, August 28th Shacharis at 7:00 • Bris at 7:45 K…" at bounding box center [519, 347] width 165 height 64
click at [491, 315] on textarea "of our dear son/grandson Sunday, August 28th Shacharis at 7:00 • Bris at 7:45 K…" at bounding box center [519, 347] width 165 height 64
drag, startPoint x: 491, startPoint y: 271, endPoint x: 439, endPoint y: 267, distance: 51.9
click at [439, 315] on textarea "of our dear son/grandson Sunday, August 28th Shacharis at 7:00 • Bris at 7:45 K…" at bounding box center [519, 347] width 165 height 64
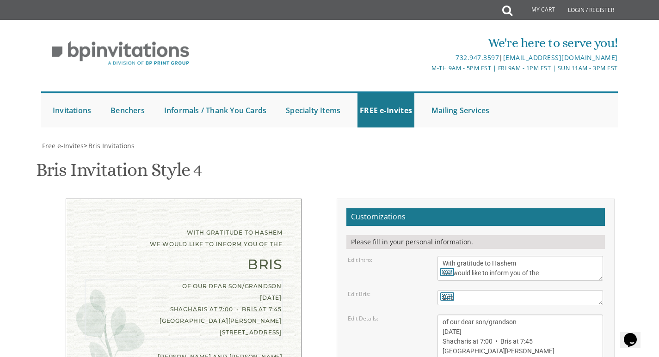
click at [494, 315] on textarea "of our dear son/grandson Sunday, August 28th Shacharis at 7:00 • Bris at 7:45 K…" at bounding box center [519, 347] width 165 height 64
click at [486, 315] on textarea "of our dear son/grandson Sunday, August 28th Shacharis at 7:00 • Bris at 7:45 K…" at bounding box center [519, 347] width 165 height 64
click at [528, 315] on textarea "of our dear son/grandson Sunday, August 28th Shacharis at 7:00 • Bris at 7:45 K…" at bounding box center [519, 347] width 165 height 64
click at [531, 315] on textarea "of our dear son/grandson Sunday, August 28th Shacharis at 7:00 • Bris at 7:45 K…" at bounding box center [519, 347] width 165 height 64
drag, startPoint x: 502, startPoint y: 279, endPoint x: 441, endPoint y: 283, distance: 61.2
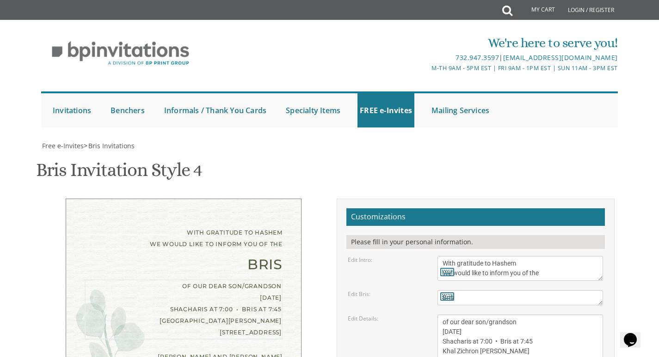
click at [441, 315] on textarea "of our dear son/grandson Sunday, August 28th Shacharis at 7:00 • Bris at 7:45 K…" at bounding box center [519, 347] width 165 height 64
click at [545, 315] on textarea "of our dear son/grandson Sunday, August 28th Shacharis at 7:00 • Bris at 7:45 K…" at bounding box center [519, 347] width 165 height 64
click at [485, 315] on textarea "of our dear son/grandson Sunday, August 28th Shacharis at 7:00 • Bris at 7:45 K…" at bounding box center [519, 347] width 165 height 64
click at [488, 315] on textarea "of our dear son/grandson Sunday, August 28th Shacharis at 7:00 • Bris at 7:45 K…" at bounding box center [519, 347] width 165 height 64
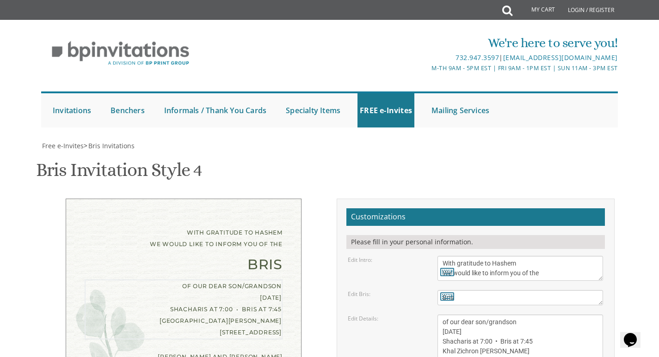
click at [518, 315] on textarea "of our dear son/grandson Sunday, August 28th Shacharis at 7:00 • Bris at 7:45 K…" at bounding box center [519, 347] width 165 height 64
click at [490, 315] on textarea "of our dear son/grandson Sunday, August 28th Shacharis at 7:00 • Bris at 7:45 K…" at bounding box center [519, 347] width 165 height 64
click at [530, 315] on textarea "of our dear son/grandson Sunday, August 28th Shacharis at 7:00 • Bris at 7:45 K…" at bounding box center [519, 347] width 165 height 64
type textarea "of our dear son/grandson Sunday, april 30th Shacharis at 7:35 • Bris at 8:20 Kh…"
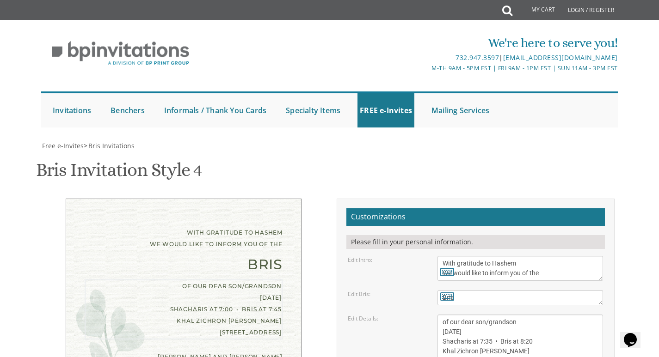
drag, startPoint x: 513, startPoint y: 301, endPoint x: 431, endPoint y: 307, distance: 82.5
drag, startPoint x: 515, startPoint y: 315, endPoint x: 441, endPoint y: 312, distance: 73.5
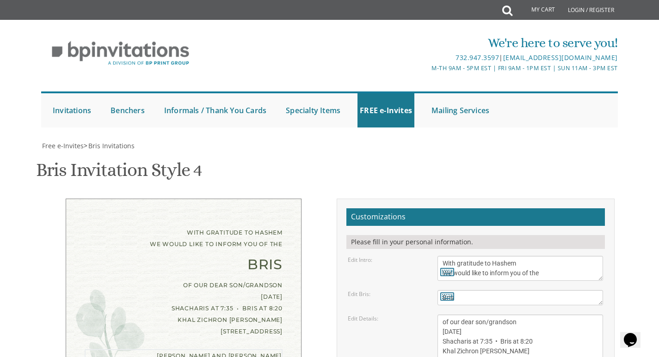
drag, startPoint x: 520, startPoint y: 321, endPoint x: 425, endPoint y: 325, distance: 94.4
type textarea "yossi and ruchi lichtenstein chaim and judy goldbrenner hannah lichtenstein"
click at [465, 290] on textarea "Bris" at bounding box center [519, 297] width 165 height 15
type textarea "Bris"
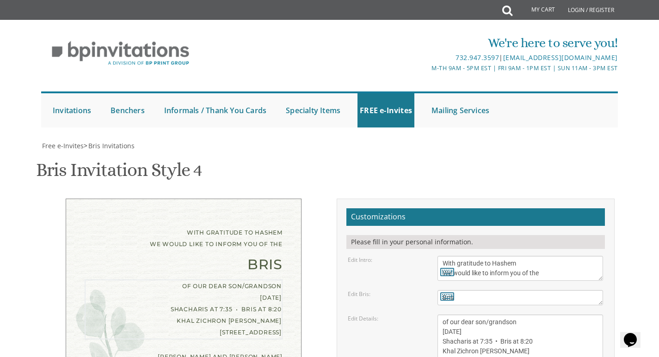
click at [528, 315] on textarea "of our dear son/grandson Sunday, August 28th Shacharis at 7:00 • Bris at 7:45 K…" at bounding box center [519, 347] width 165 height 64
click at [312, 269] on div "With gratitude to Hashem We would like to inform you of the Bris of our dear so…" at bounding box center [184, 303] width 278 height 209
click at [508, 315] on textarea "of our dear son/grandson Sunday, August 28th Shacharis at 7:00 • Bris at 7:45 K…" at bounding box center [519, 347] width 165 height 64
drag, startPoint x: 506, startPoint y: 242, endPoint x: 436, endPoint y: 239, distance: 69.9
click at [436, 315] on div "of our dear son/grandson Sunday, August 28th Shacharis at 7:00 • Bris at 7:45 K…" at bounding box center [519, 347] width 179 height 64
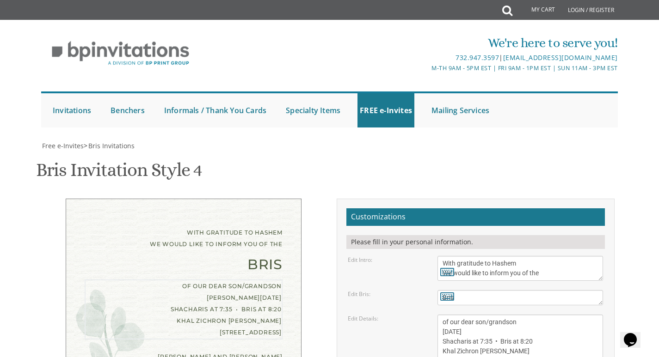
click at [451, 315] on textarea "of our dear son/grandson Sunday, August 28th Shacharis at 7:00 • Bris at 7:45 K…" at bounding box center [519, 347] width 165 height 64
click at [448, 315] on textarea "of our dear son/grandson Sunday, August 28th Shacharis at 7:00 • Bris at 7:45 K…" at bounding box center [519, 347] width 165 height 64
type textarea "our dear son/grandson Sunday, april 30th Shacharis at 7:35 • Bris at 8:20 Khal …"
click at [466, 290] on textarea "Bris" at bounding box center [519, 297] width 165 height 15
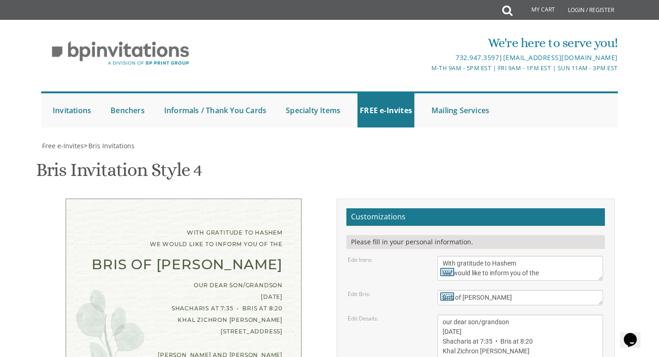
click at [460, 290] on textarea "Bris" at bounding box center [519, 297] width 165 height 15
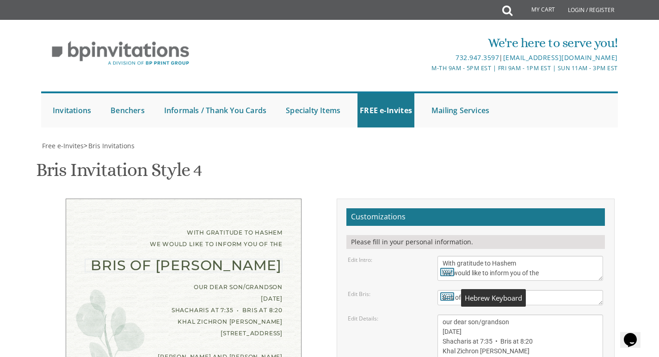
drag, startPoint x: 460, startPoint y: 207, endPoint x: 435, endPoint y: 206, distance: 24.5
click at [435, 290] on div "Bris" at bounding box center [519, 297] width 179 height 15
click at [536, 290] on textarea "Bris" at bounding box center [519, 297] width 165 height 15
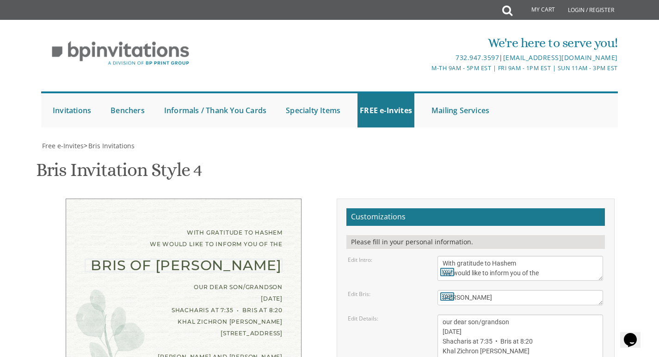
type textarea "avroham menacham"
click at [543, 290] on textarea "Bris" at bounding box center [519, 297] width 165 height 15
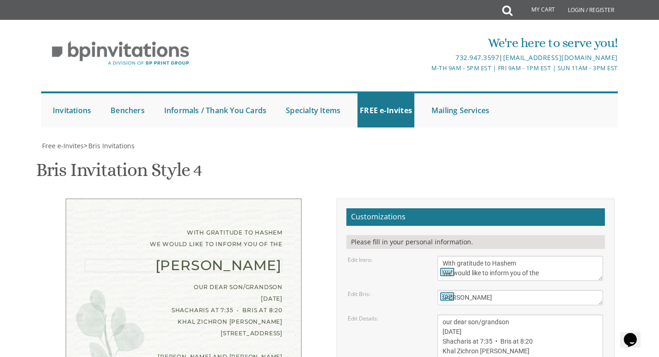
click at [557, 256] on textarea "With gratitude to Hashem We would like to inform you of the" at bounding box center [519, 268] width 165 height 25
type textarea "With gratitude to Hashem We would like to inform you of the bris of"
click at [309, 199] on div "With gratitude to Hashem We would like to inform you of the avroham menacham ou…" at bounding box center [184, 304] width 278 height 211
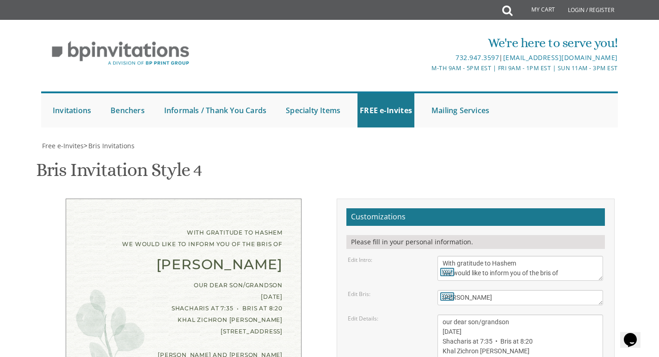
type input "yoruel@hotmail.com"
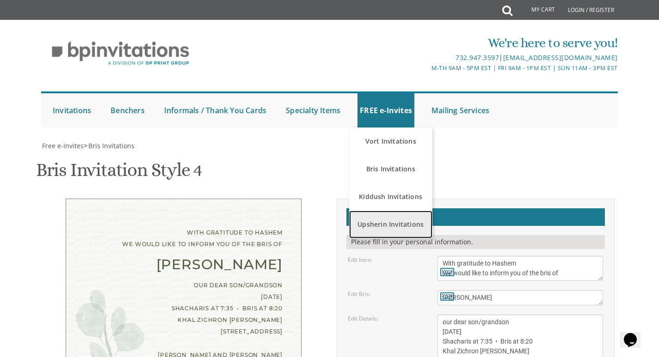
click at [408, 211] on link "Upsherin Invitations" at bounding box center [390, 225] width 83 height 28
click at [376, 211] on link "Upsherin Invitations" at bounding box center [390, 225] width 83 height 28
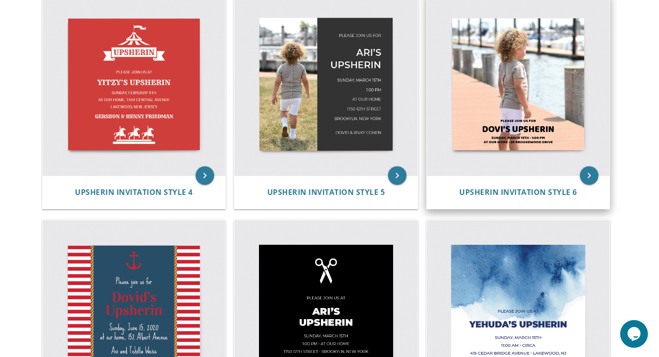
scroll to position [392, 0]
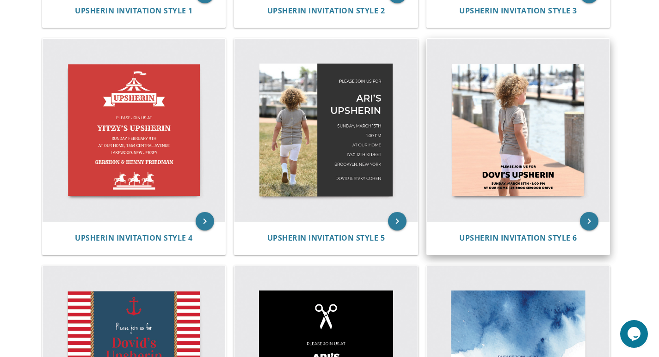
click at [536, 148] on img at bounding box center [518, 130] width 183 height 183
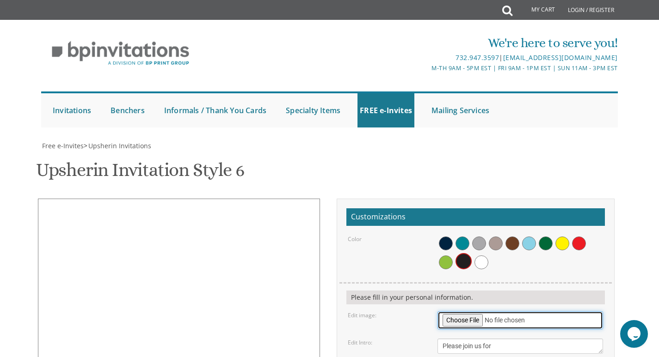
click at [468, 312] on input "file" at bounding box center [519, 321] width 165 height 18
type input "C:\fakepath\PHOTO-2025-05-13-13-26-34.jpg"
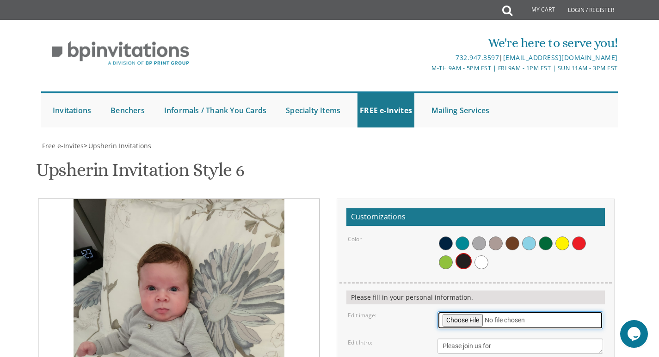
scroll to position [185, 0]
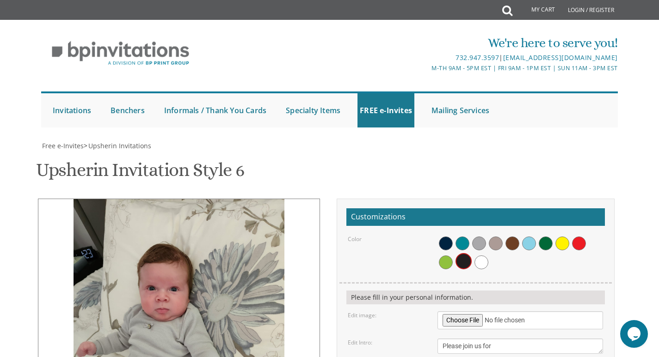
type textarea "avroham's Upsherin"
drag, startPoint x: 483, startPoint y: 237, endPoint x: 466, endPoint y: 239, distance: 17.2
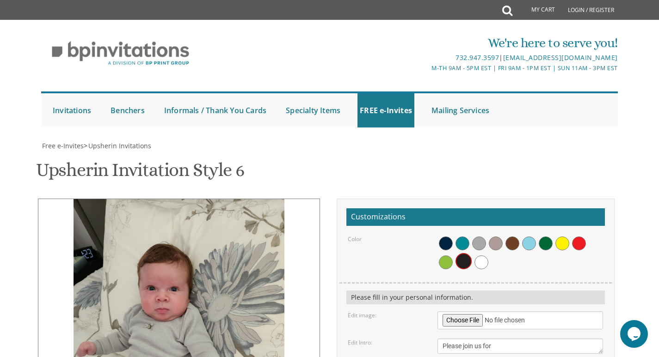
drag, startPoint x: 550, startPoint y: 245, endPoint x: 484, endPoint y: 252, distance: 66.0
type textarea "Sunday, april 15th • 1:00 pm at our home • 30 lawrence place"
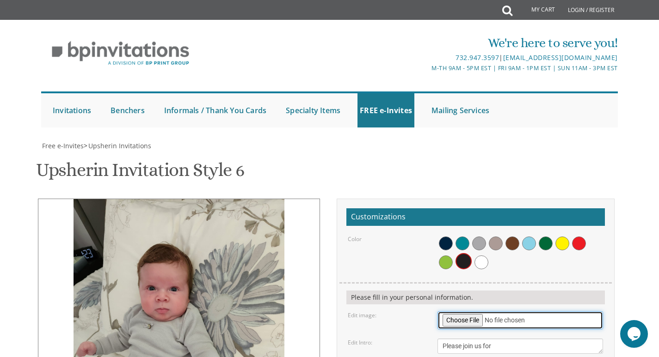
click at [476, 312] on input "file" at bounding box center [519, 321] width 165 height 18
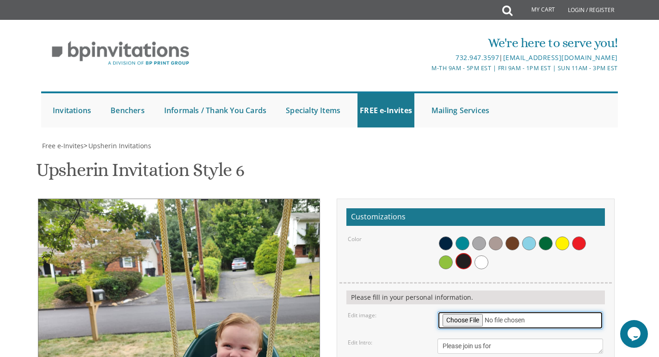
click at [459, 312] on input "file" at bounding box center [519, 321] width 165 height 18
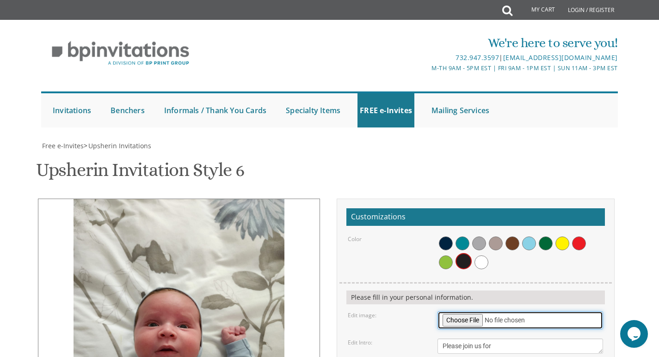
click at [456, 312] on input "file" at bounding box center [519, 321] width 165 height 18
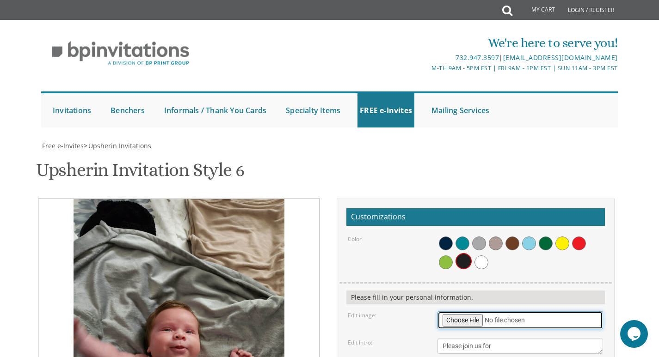
click at [464, 312] on input "file" at bounding box center [519, 321] width 165 height 18
type input "C:\fakepath\PHOTO-2025-08-31-12-46-14.jpg"
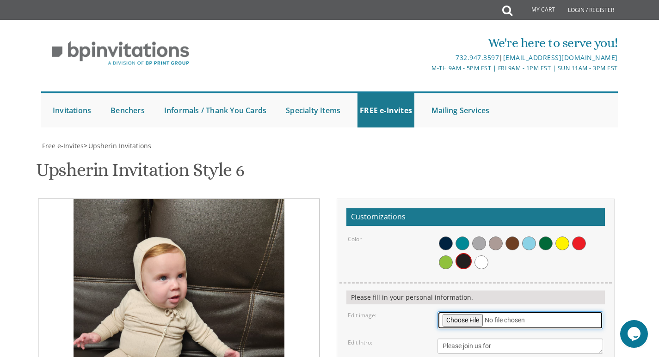
scroll to position [231, 0]
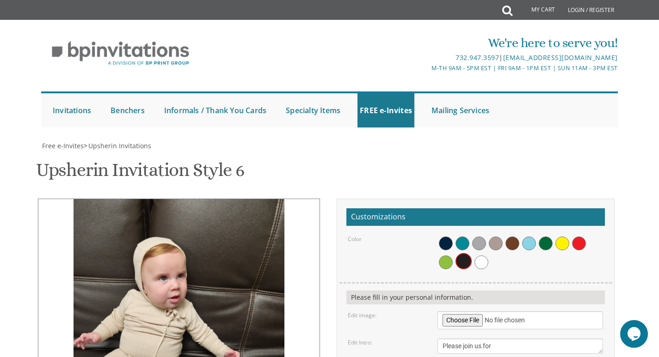
type input "yoruel@hotmail.com"
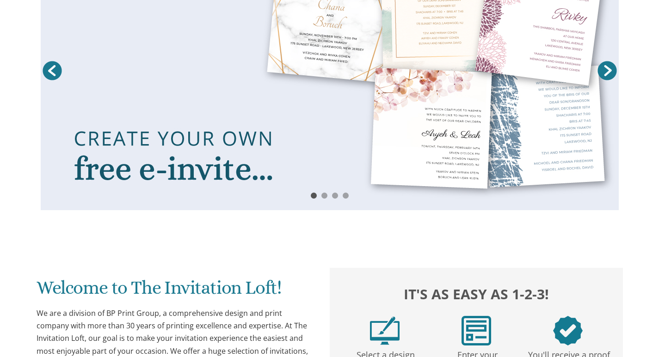
scroll to position [90, 0]
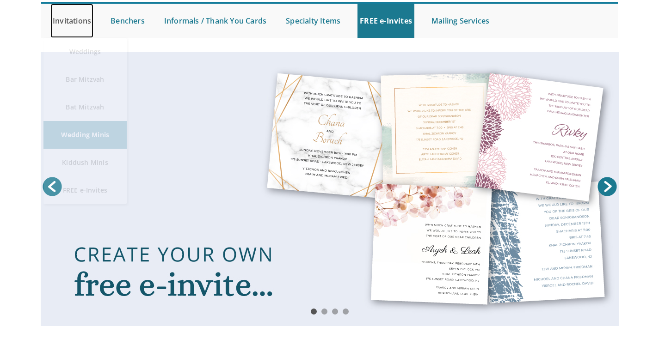
click at [72, 20] on link "Invitations" at bounding box center [71, 21] width 43 height 34
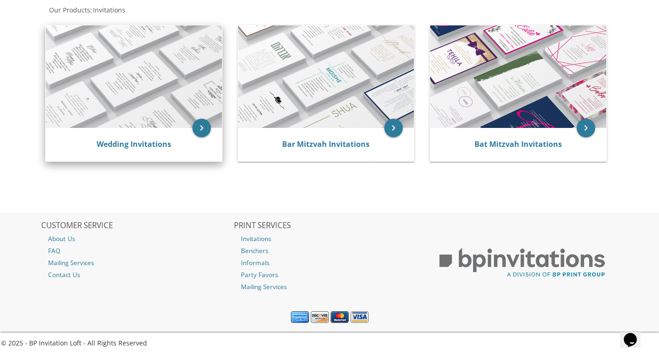
click at [174, 141] on div "Wedding Invitations" at bounding box center [134, 144] width 154 height 11
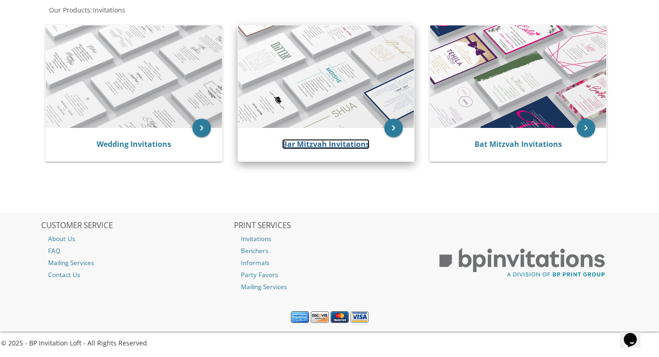
click at [354, 143] on link "Bar Mitzvah Invitations" at bounding box center [325, 144] width 87 height 10
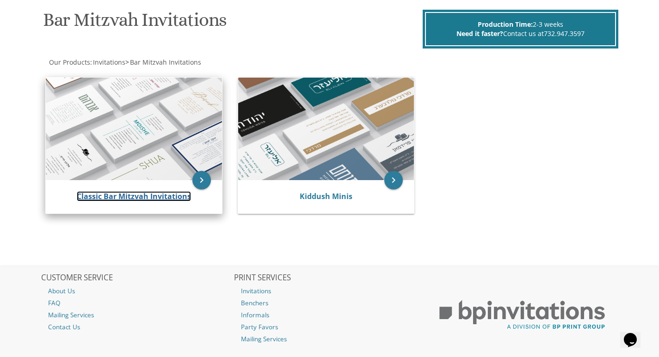
click at [144, 195] on link "Classic Bar Mitzvah Invitations" at bounding box center [134, 196] width 114 height 10
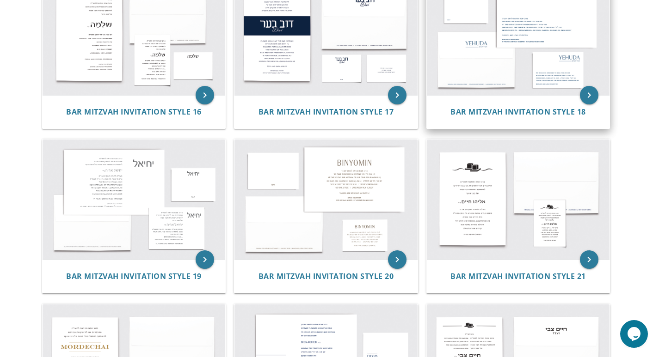
scroll to position [1063, 0]
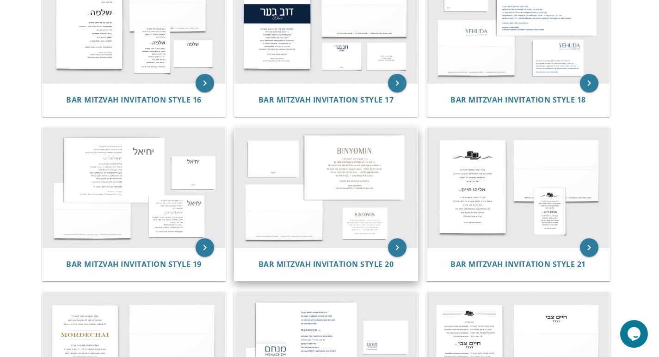
click at [336, 192] on img at bounding box center [325, 188] width 183 height 120
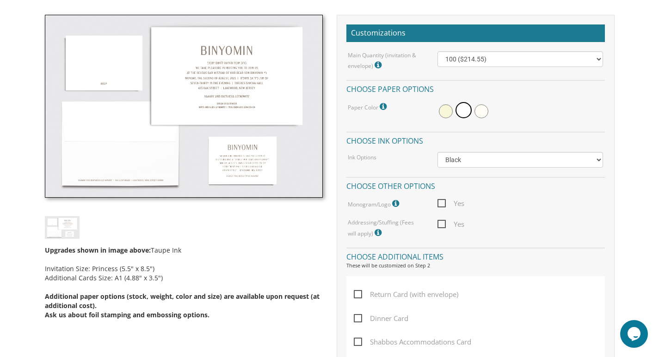
scroll to position [277, 0]
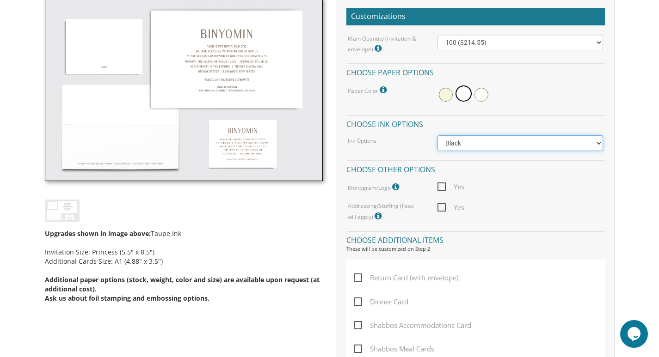
click at [459, 141] on select "Black Colored Ink ($65.00) Black + One Color ($100.00) Two Colors ($137.95)" at bounding box center [519, 143] width 165 height 16
select select "Standard"
click at [437, 135] on select "Black Colored Ink ($65.00) Black + One Color ($100.00) Two Colors ($137.95)" at bounding box center [519, 143] width 165 height 16
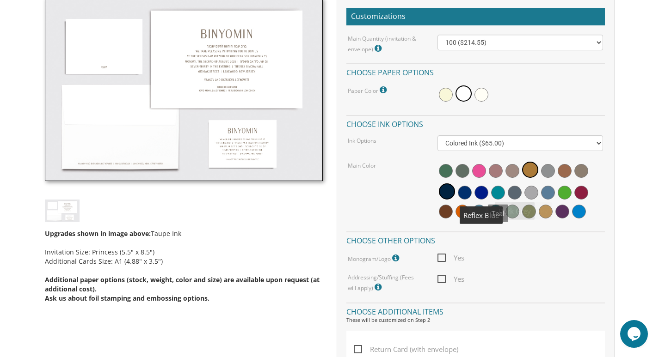
click at [479, 190] on span at bounding box center [481, 193] width 14 height 14
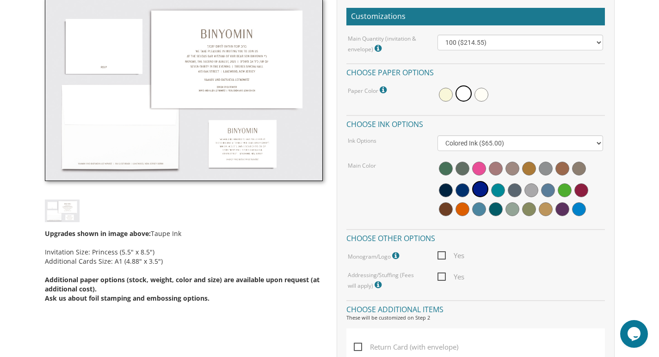
click at [471, 206] on div at bounding box center [519, 190] width 165 height 60
click at [477, 209] on span at bounding box center [479, 209] width 14 height 14
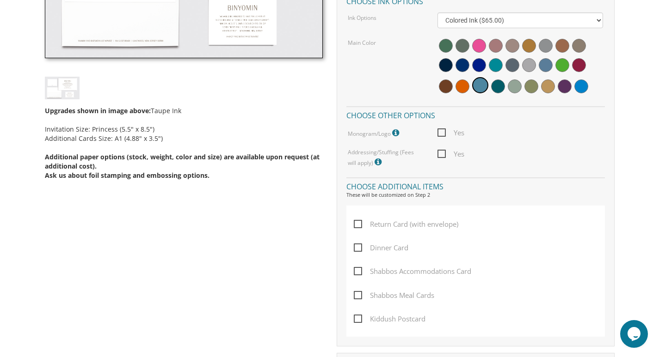
scroll to position [416, 0]
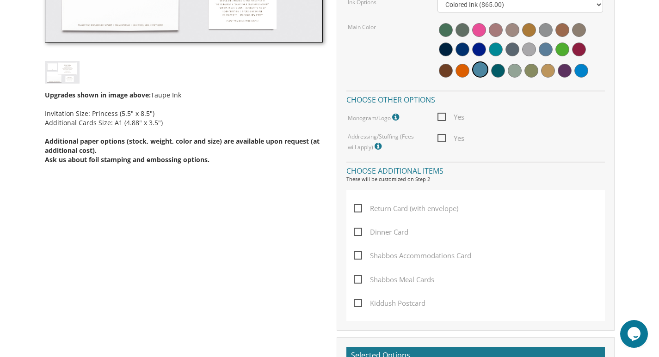
click at [360, 278] on span "Shabbos Meal Cards" at bounding box center [394, 280] width 80 height 12
click at [360, 278] on input "Shabbos Meal Cards" at bounding box center [357, 279] width 6 height 6
checkbox input "true"
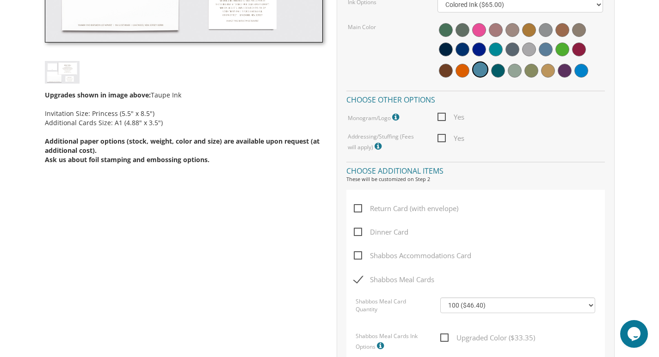
click at [358, 306] on label "Shabbos Meal Card Quantity" at bounding box center [390, 307] width 71 height 19
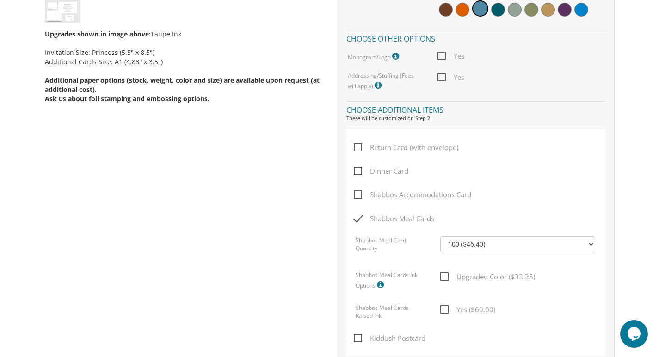
scroll to position [508, 0]
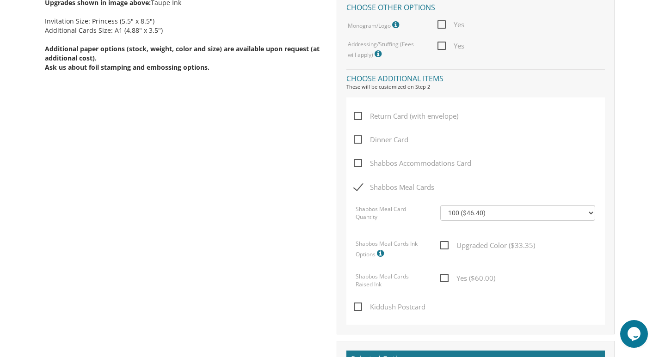
click at [443, 246] on span "Upgraded Color ($33.35)" at bounding box center [487, 246] width 95 height 12
click at [443, 246] on input "Upgraded Color ($33.35)" at bounding box center [443, 245] width 6 height 6
checkbox input "true"
click at [446, 282] on span "Yes ($60.00)" at bounding box center [467, 279] width 55 height 12
click at [446, 281] on input "Yes ($60.00)" at bounding box center [443, 278] width 6 height 6
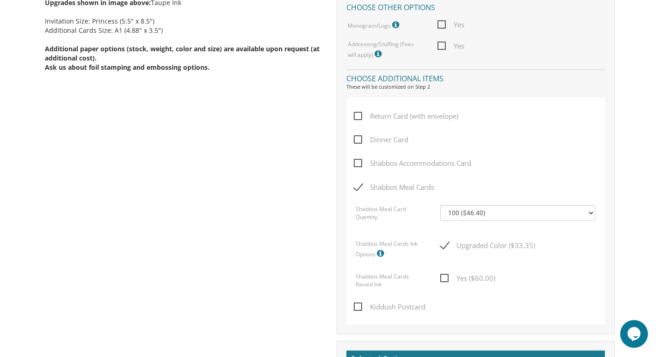
checkbox input "true"
click at [355, 304] on span "Kiddush Postcard" at bounding box center [390, 307] width 72 height 12
click at [355, 304] on input "Kiddush Postcard" at bounding box center [357, 306] width 6 height 6
checkbox input "true"
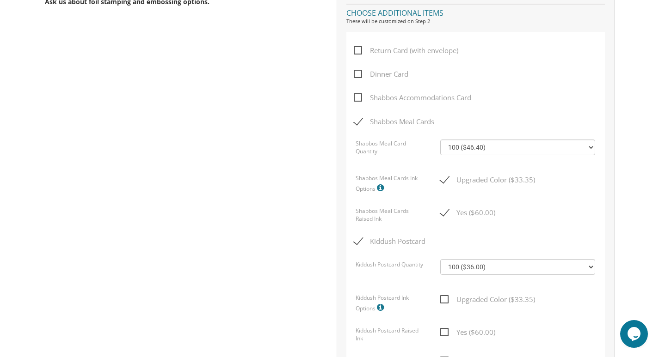
scroll to position [647, 0]
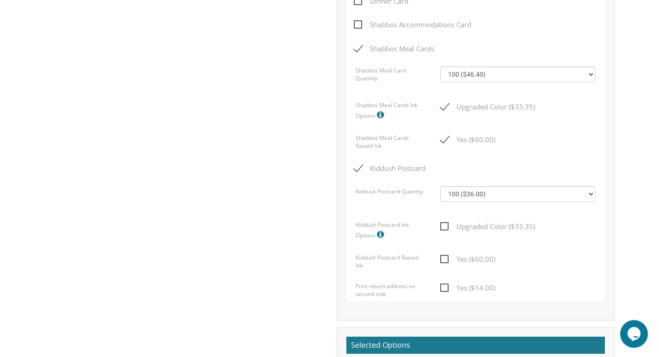
click at [440, 228] on span "Upgraded Color ($33.35)" at bounding box center [487, 227] width 95 height 12
click at [440, 228] on input "Upgraded Color ($33.35)" at bounding box center [443, 226] width 6 height 6
checkbox input "true"
click at [441, 259] on span "Yes ($60.00)" at bounding box center [467, 260] width 55 height 12
click at [441, 259] on input "Yes ($60.00)" at bounding box center [443, 259] width 6 height 6
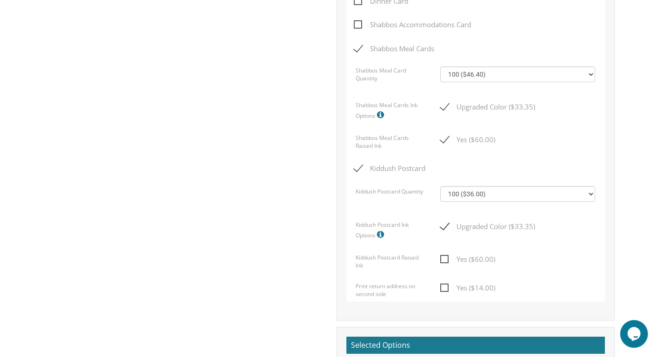
checkbox input "true"
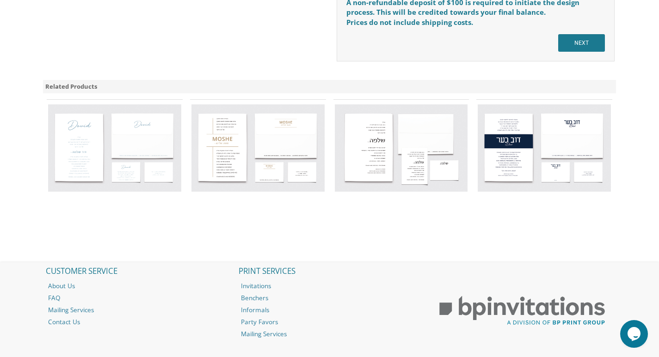
scroll to position [1109, 0]
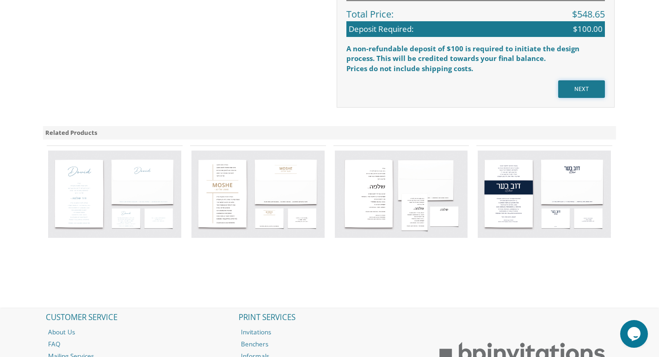
click at [588, 92] on input "NEXT" at bounding box center [581, 89] width 47 height 18
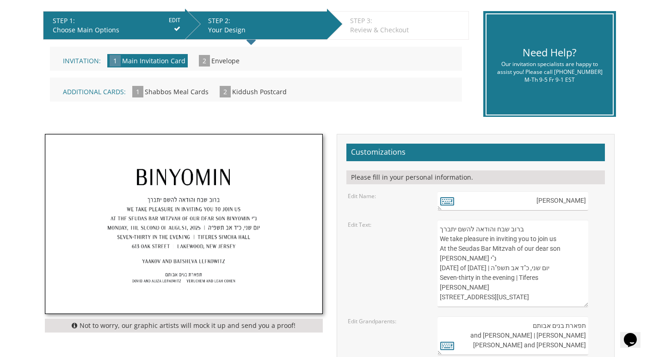
click at [565, 201] on textarea "[PERSON_NAME]" at bounding box center [512, 200] width 150 height 19
drag, startPoint x: 559, startPoint y: 200, endPoint x: 586, endPoint y: 207, distance: 28.0
click at [588, 205] on div "[PERSON_NAME]" at bounding box center [519, 200] width 165 height 19
type textarea "[PERSON_NAME]"
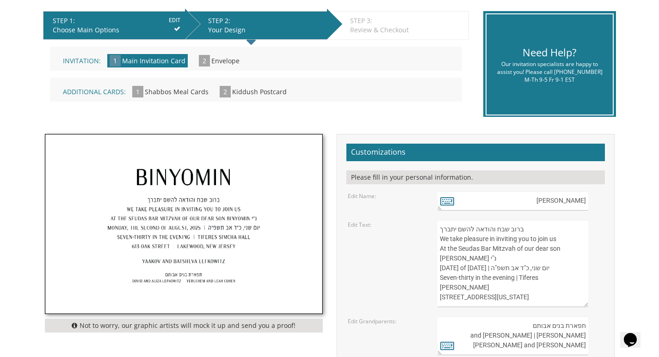
click at [238, 169] on img at bounding box center [183, 224] width 277 height 179
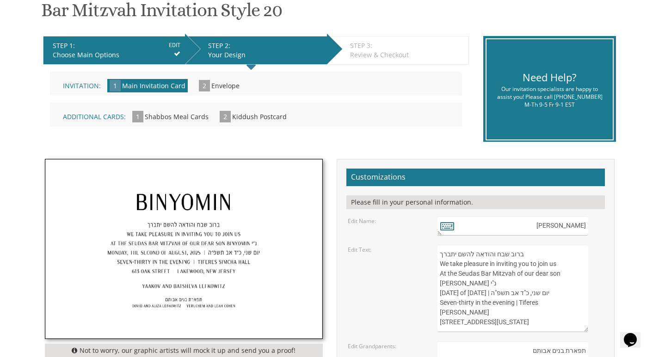
scroll to position [139, 0]
